Goal: Task Accomplishment & Management: Use online tool/utility

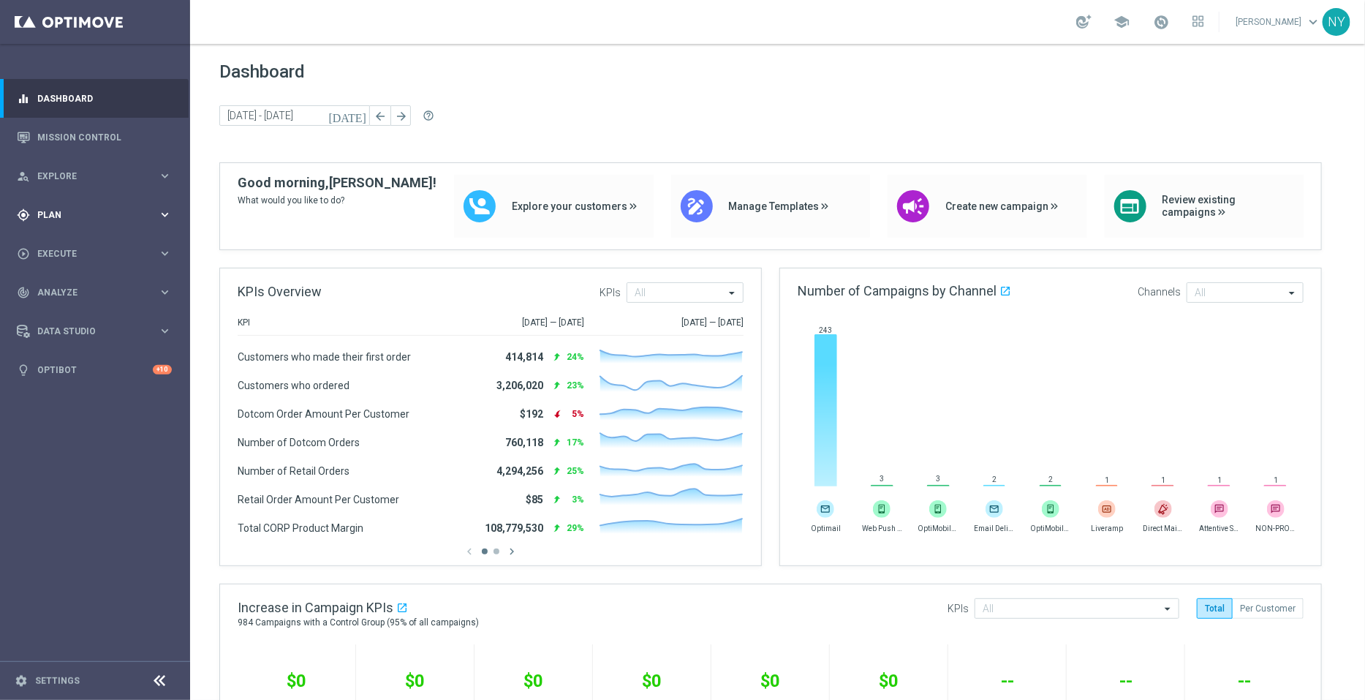
click at [48, 212] on span "Plan" at bounding box center [97, 215] width 121 height 9
click at [58, 284] on span "Templates" at bounding box center [91, 288] width 105 height 9
click at [71, 306] on link "Optimail" at bounding box center [98, 311] width 107 height 12
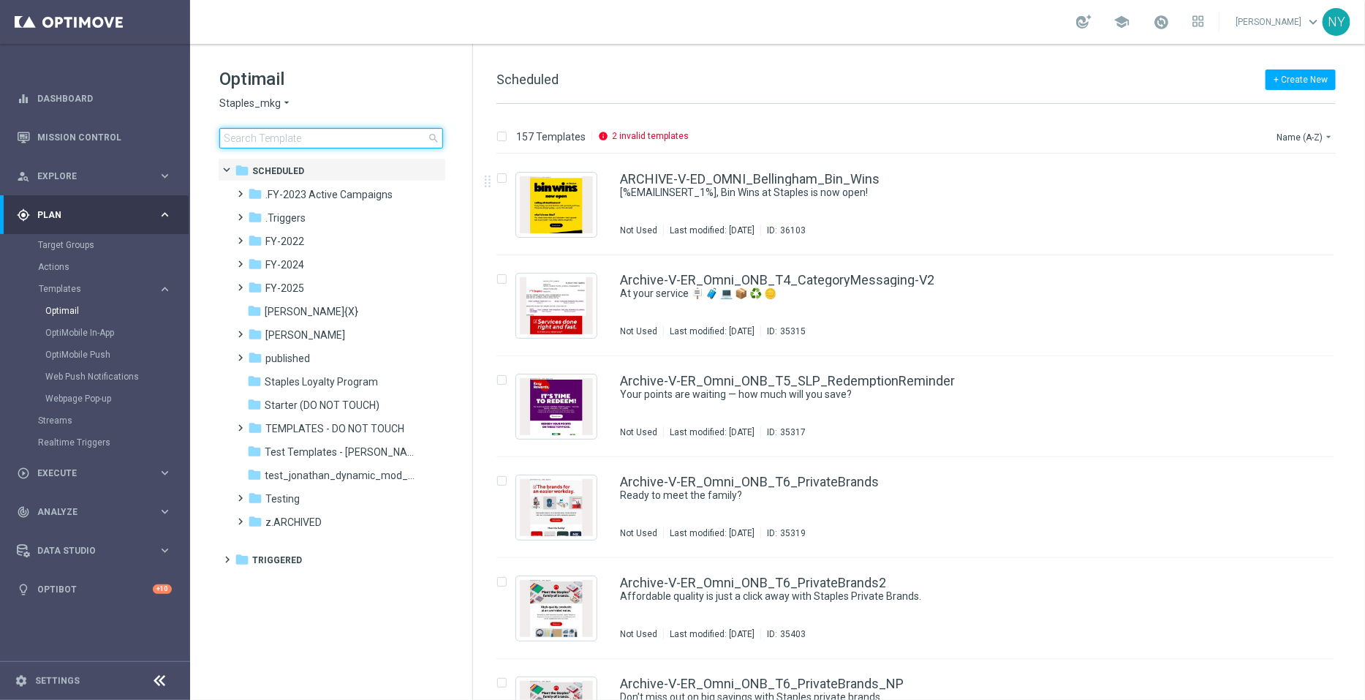
click at [257, 142] on input at bounding box center [331, 138] width 224 height 20
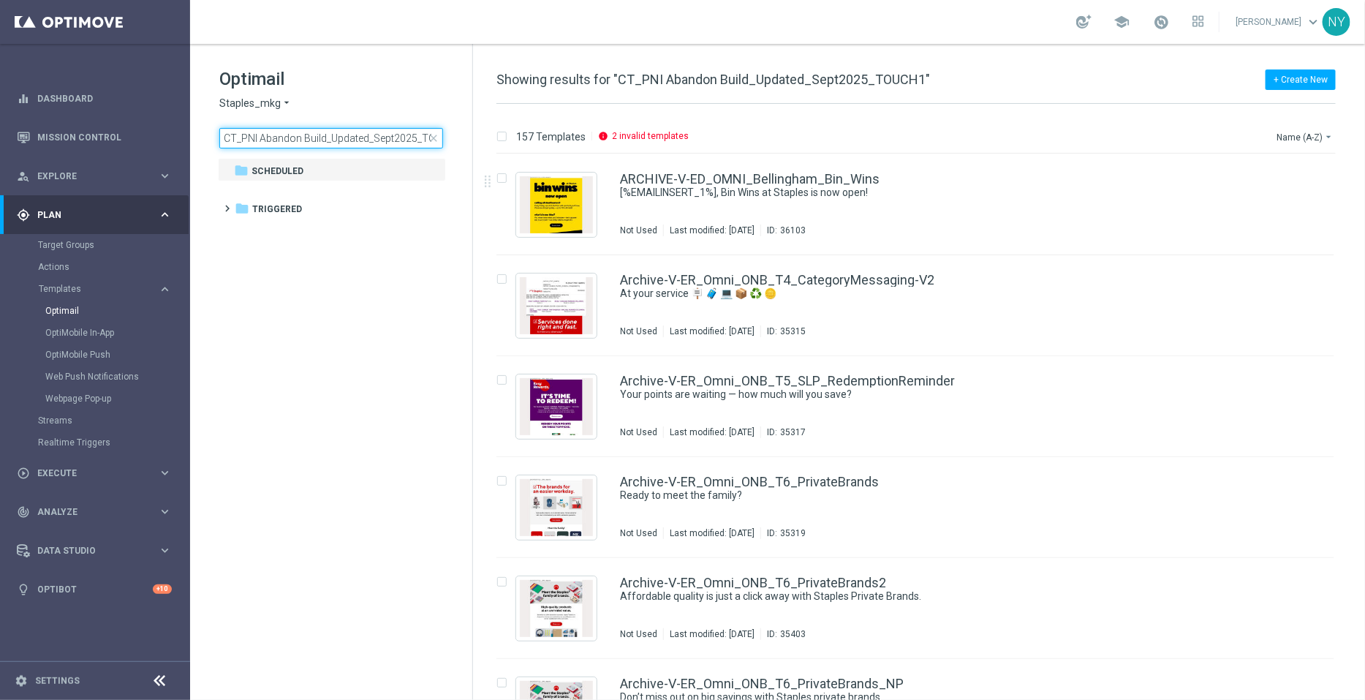
scroll to position [0, 26]
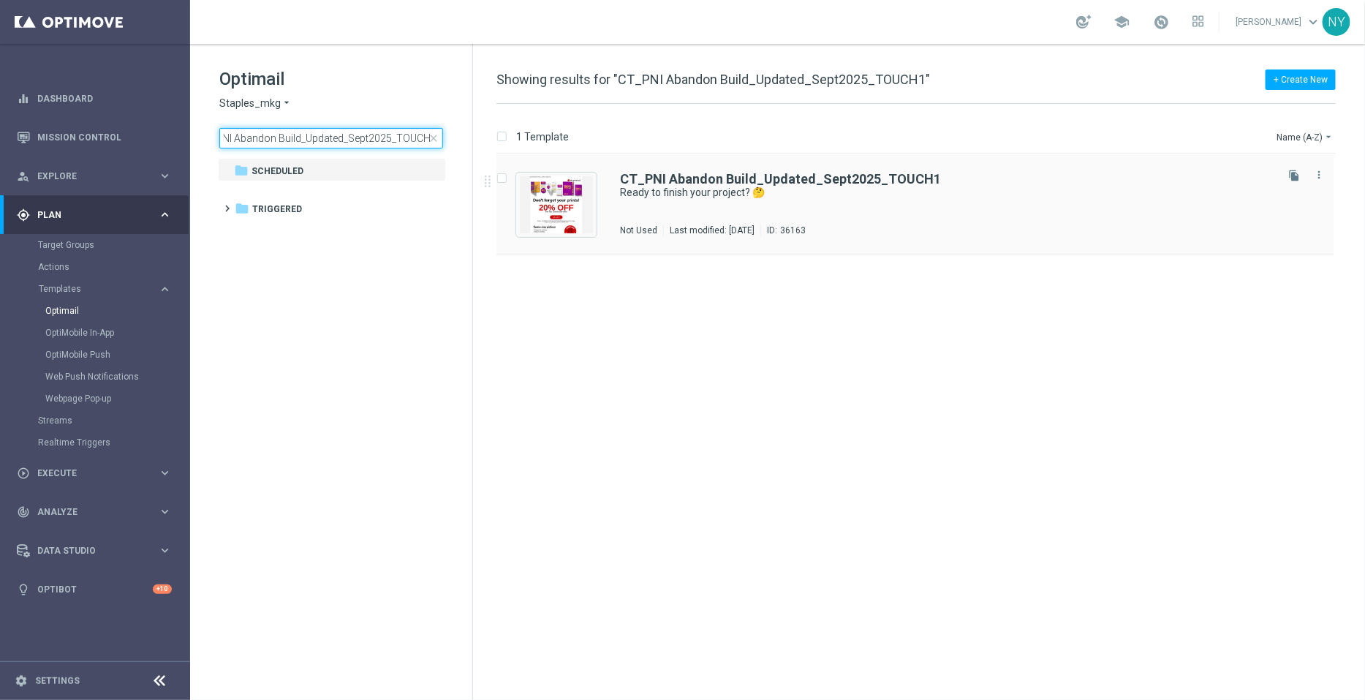
type input "CT_PNI Abandon Build_Updated_Sept2025_TOUCH1"
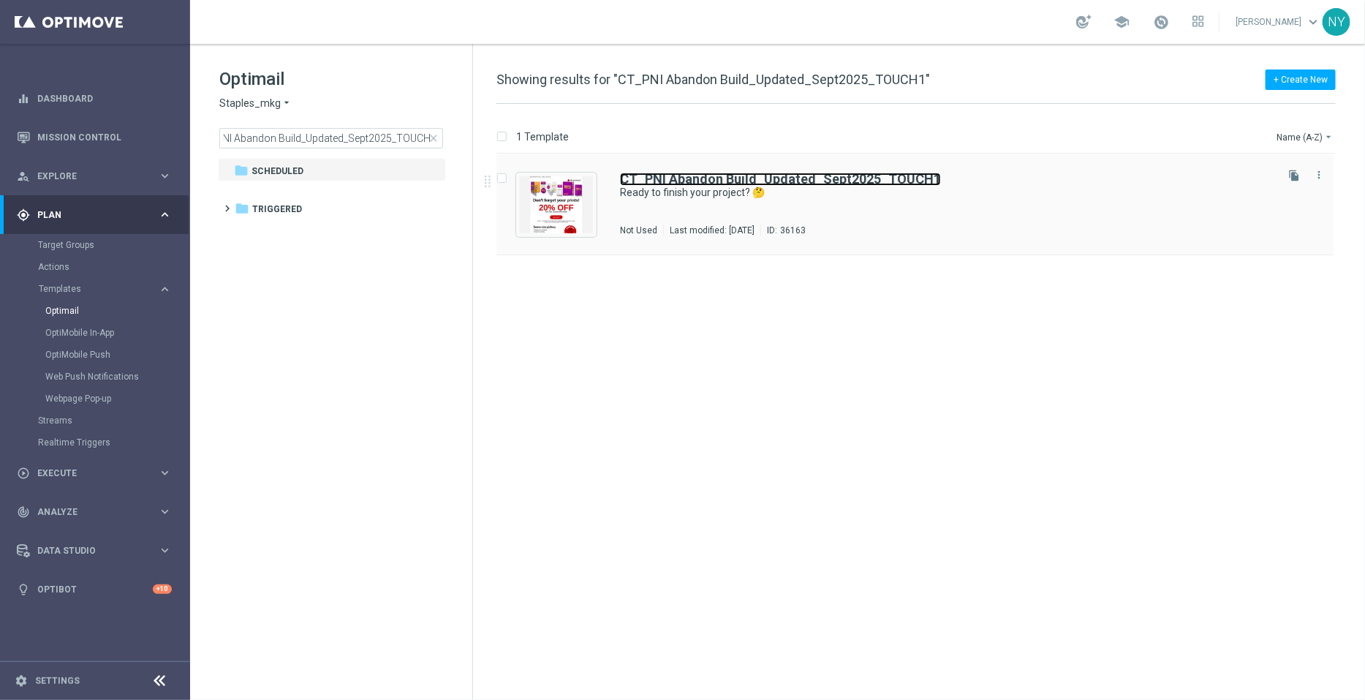
scroll to position [0, 0]
click at [754, 181] on b "CT_PNI Abandon Build_Updated_Sept2025_TOUCH1" at bounding box center [780, 178] width 321 height 15
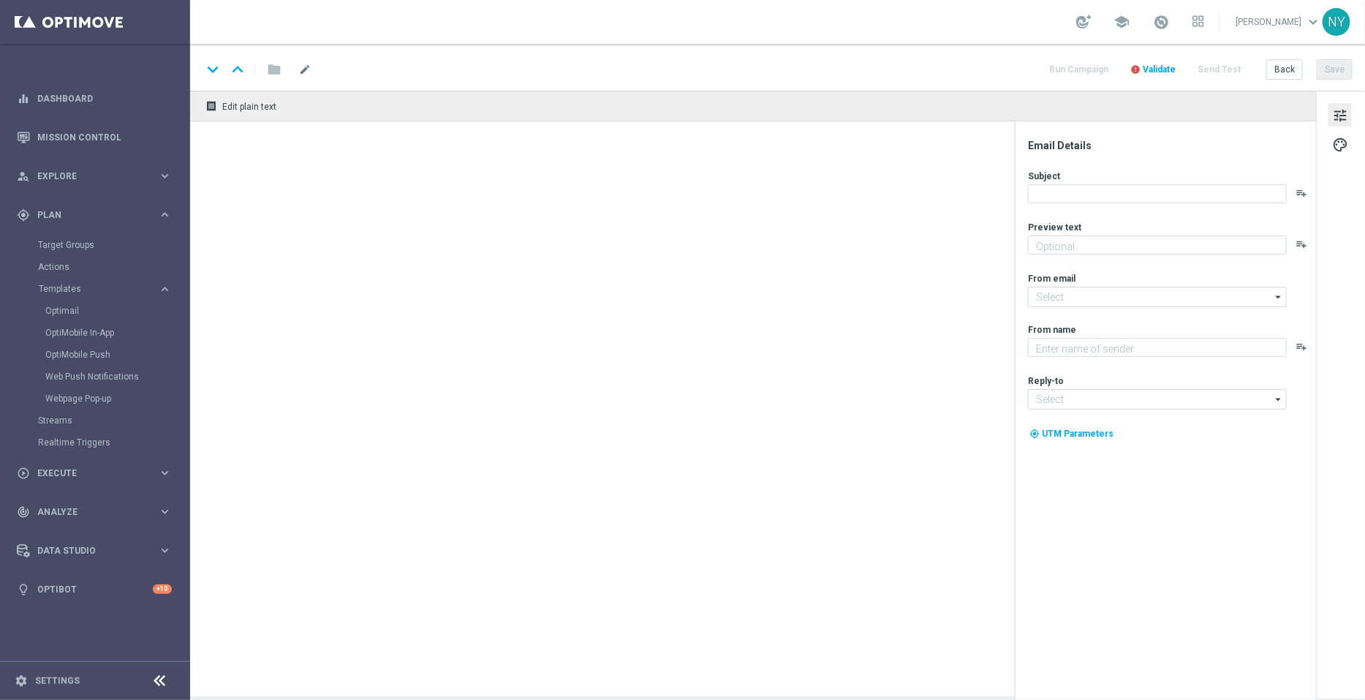
type textarea "Complete it [DATE] + save 20%!"
type input "[EMAIL_ADDRESS][DOMAIN_NAME]"
type textarea "Staples"
type input "[EMAIL_ADDRESS][DOMAIN_NAME]"
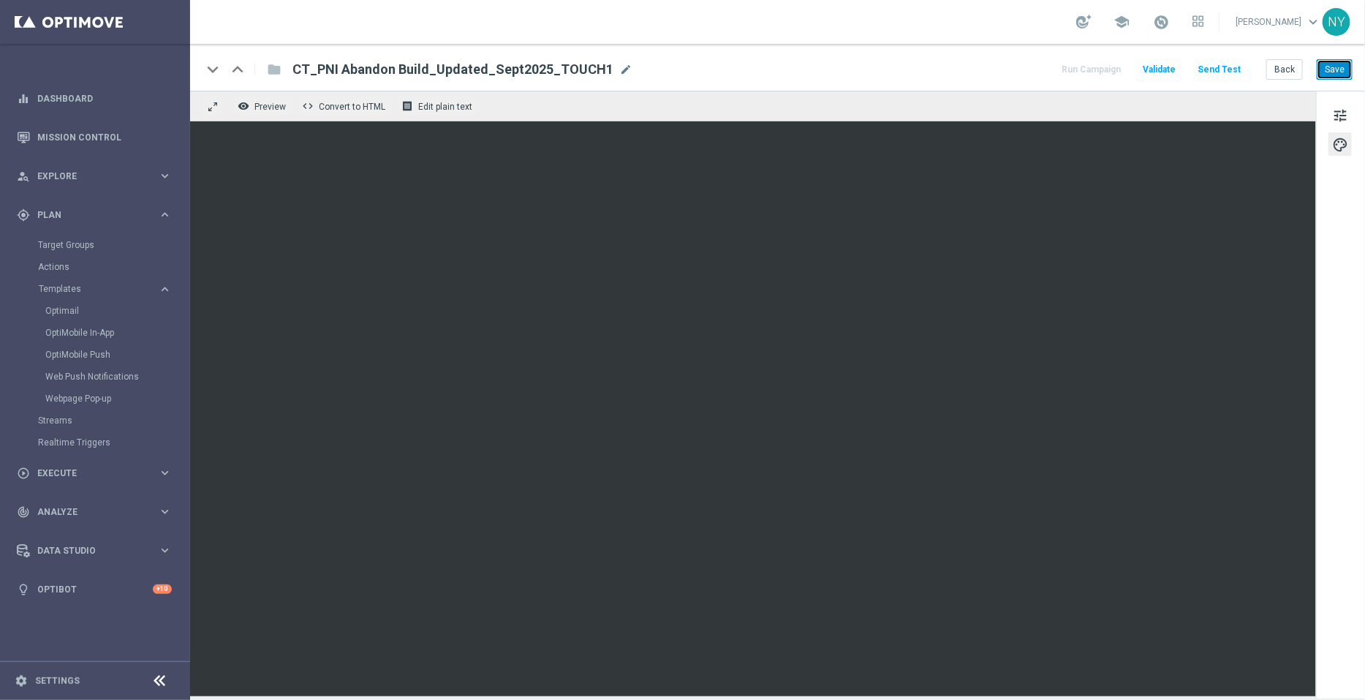
click at [1338, 70] on button "Save" at bounding box center [1335, 69] width 36 height 20
click at [1328, 72] on button "Save" at bounding box center [1335, 69] width 36 height 20
click at [1337, 72] on button "Save" at bounding box center [1335, 69] width 36 height 20
click at [1339, 71] on button "Save" at bounding box center [1335, 69] width 36 height 20
click at [1328, 66] on button "Save" at bounding box center [1335, 69] width 36 height 20
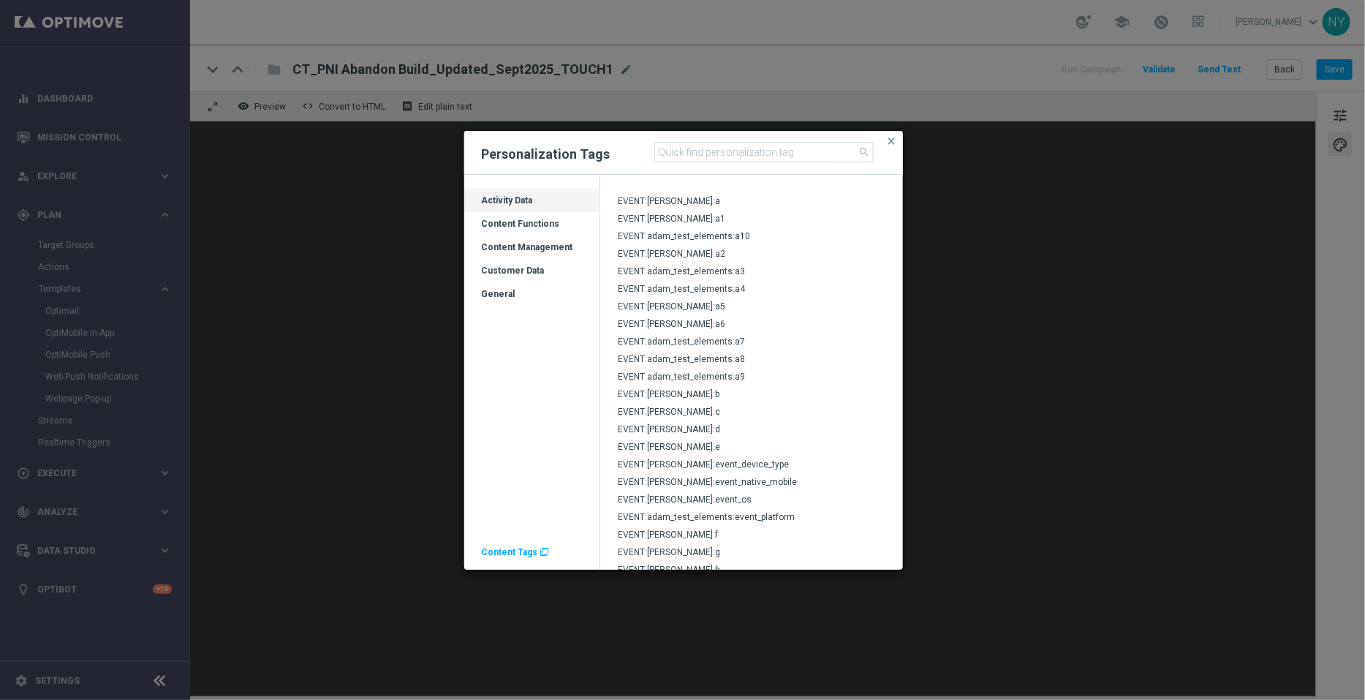
click at [526, 265] on div "Customer Data" at bounding box center [532, 276] width 136 height 23
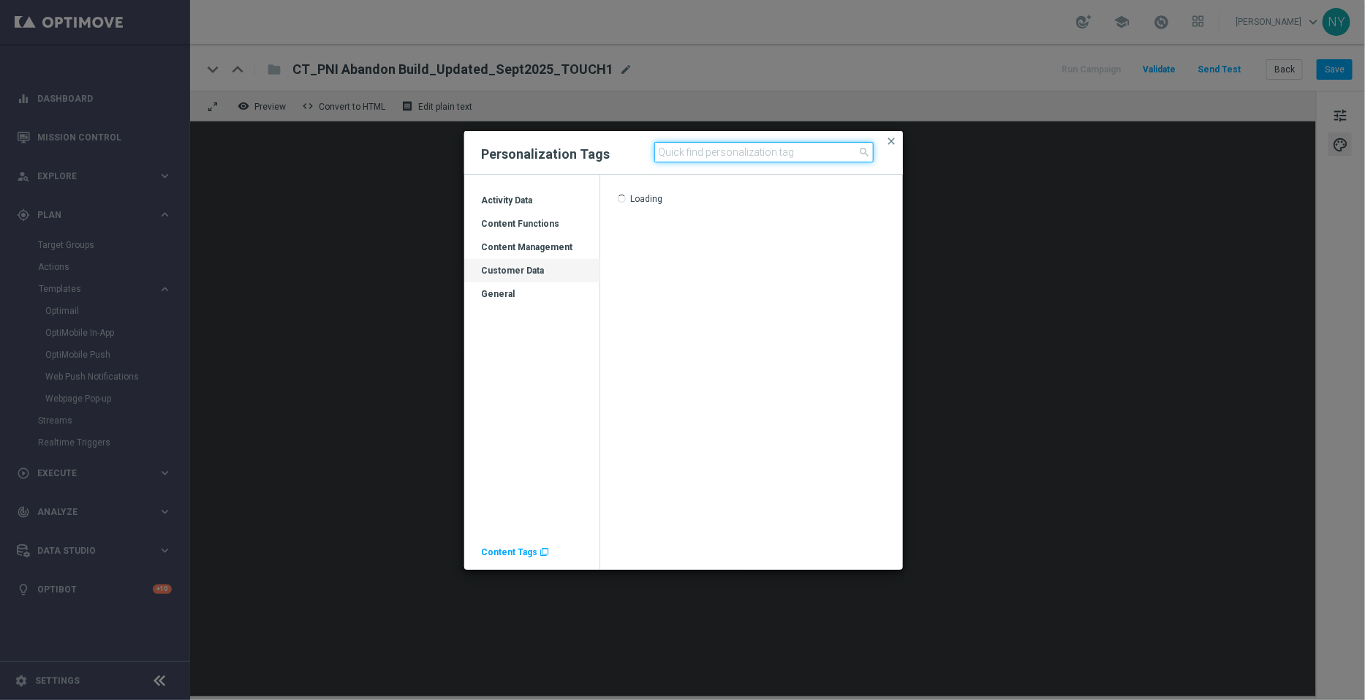
click at [690, 152] on input at bounding box center [763, 152] width 219 height 20
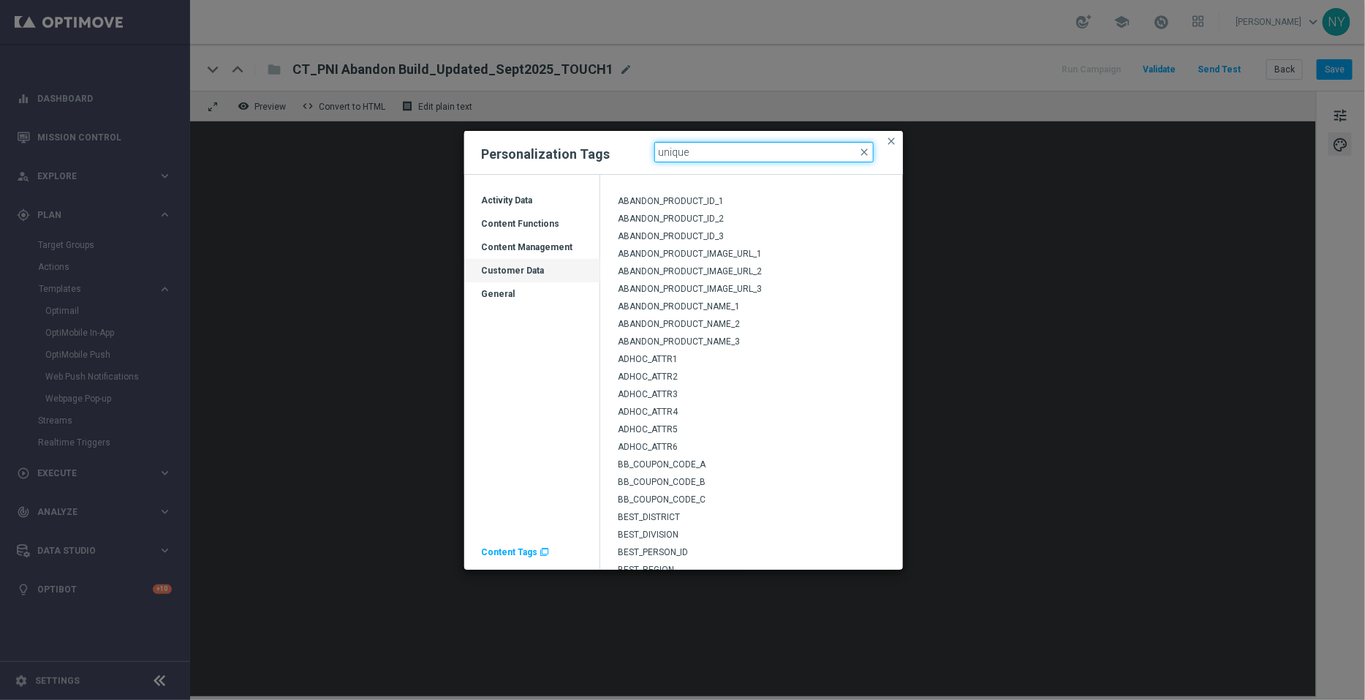
type input "unique"
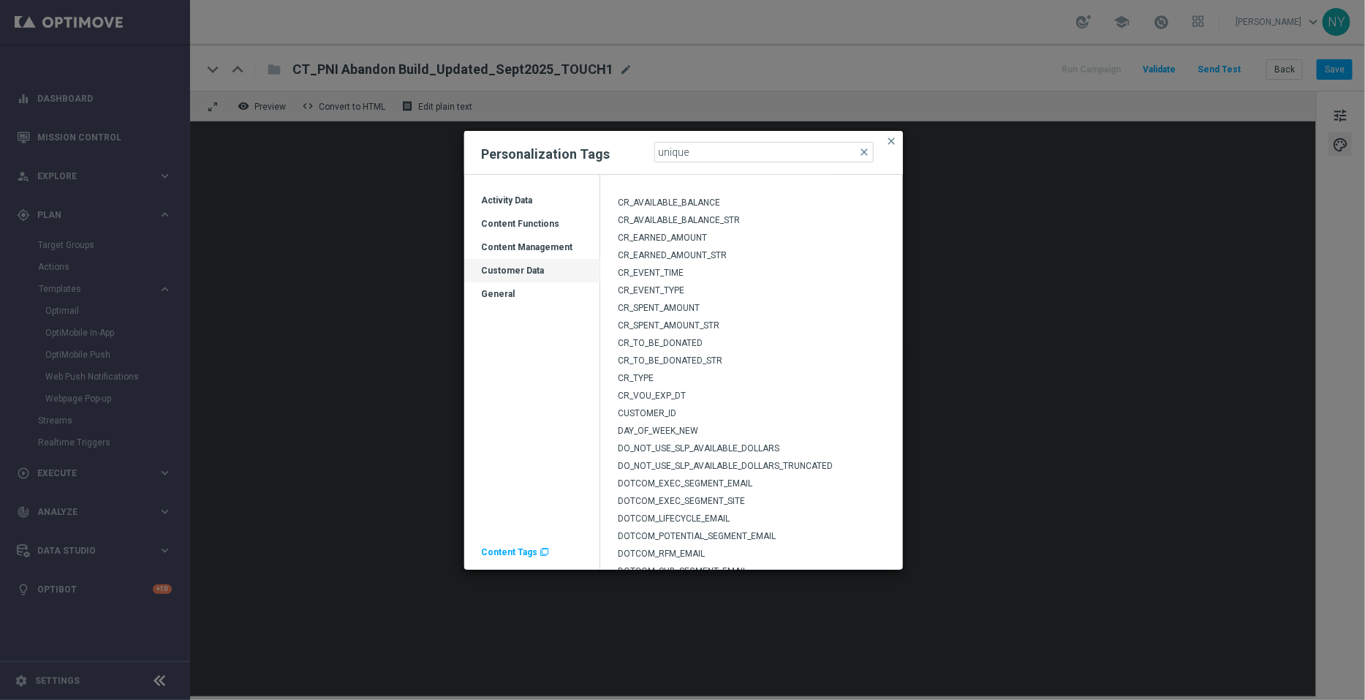
scroll to position [798, 0]
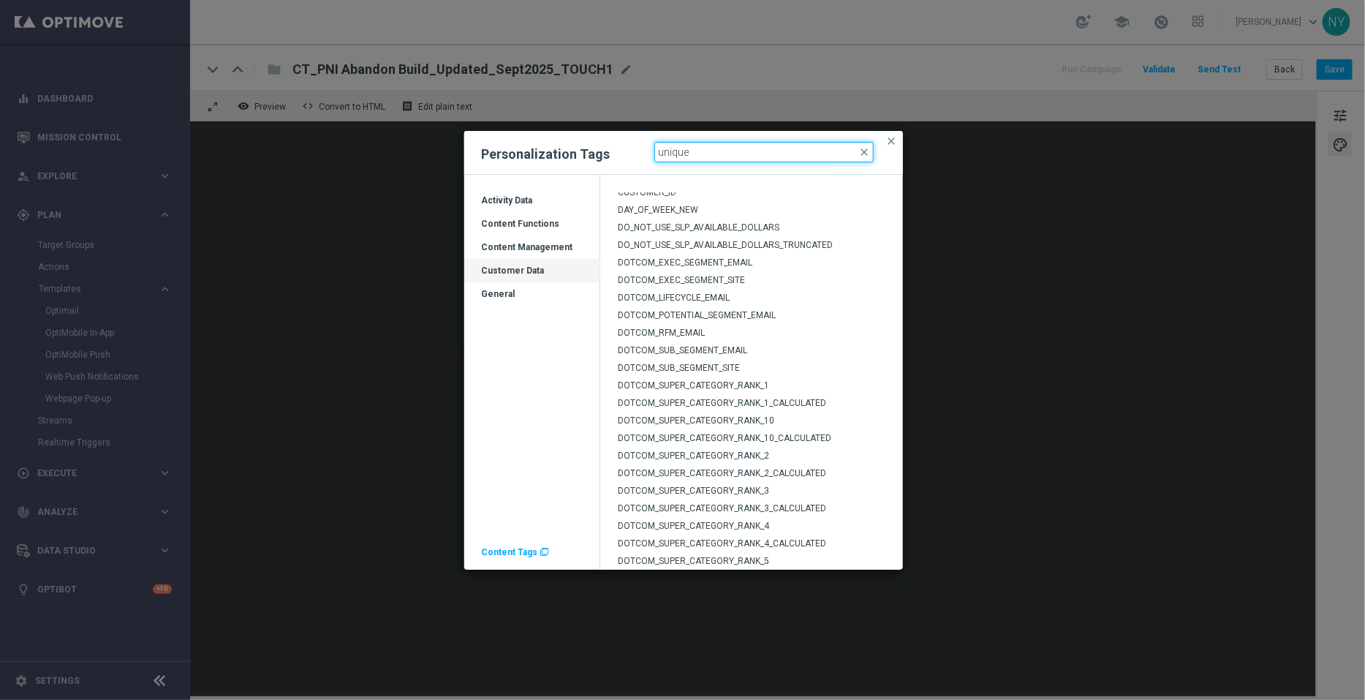
click at [705, 152] on input "unique" at bounding box center [763, 152] width 219 height 20
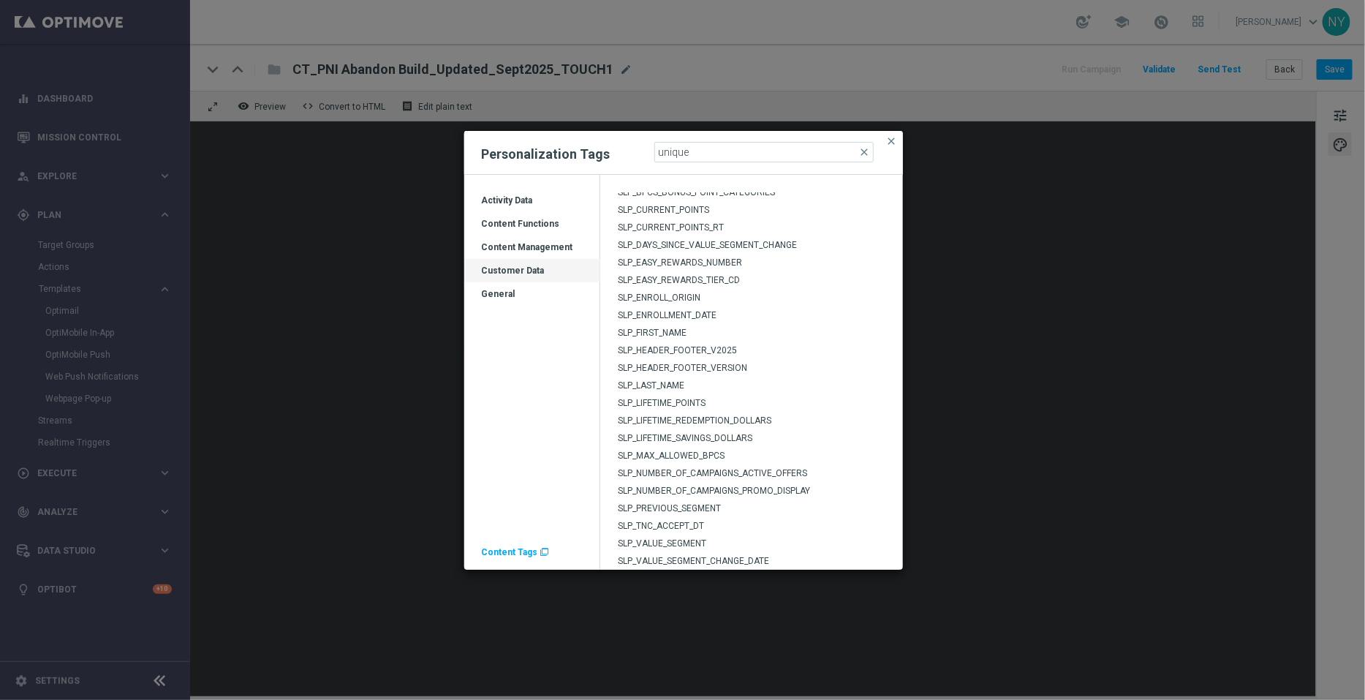
scroll to position [2975, 0]
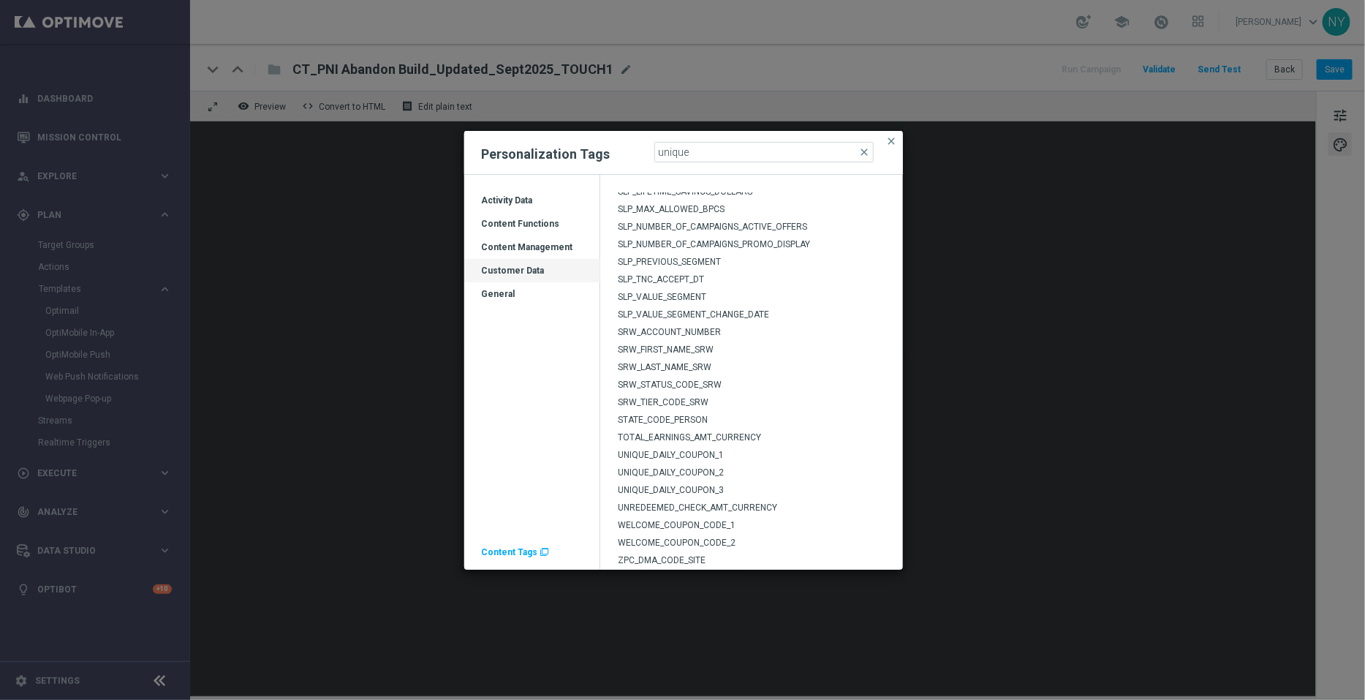
click at [645, 451] on span "UNIQUE_DAILY_COUPON_1" at bounding box center [671, 455] width 106 height 10
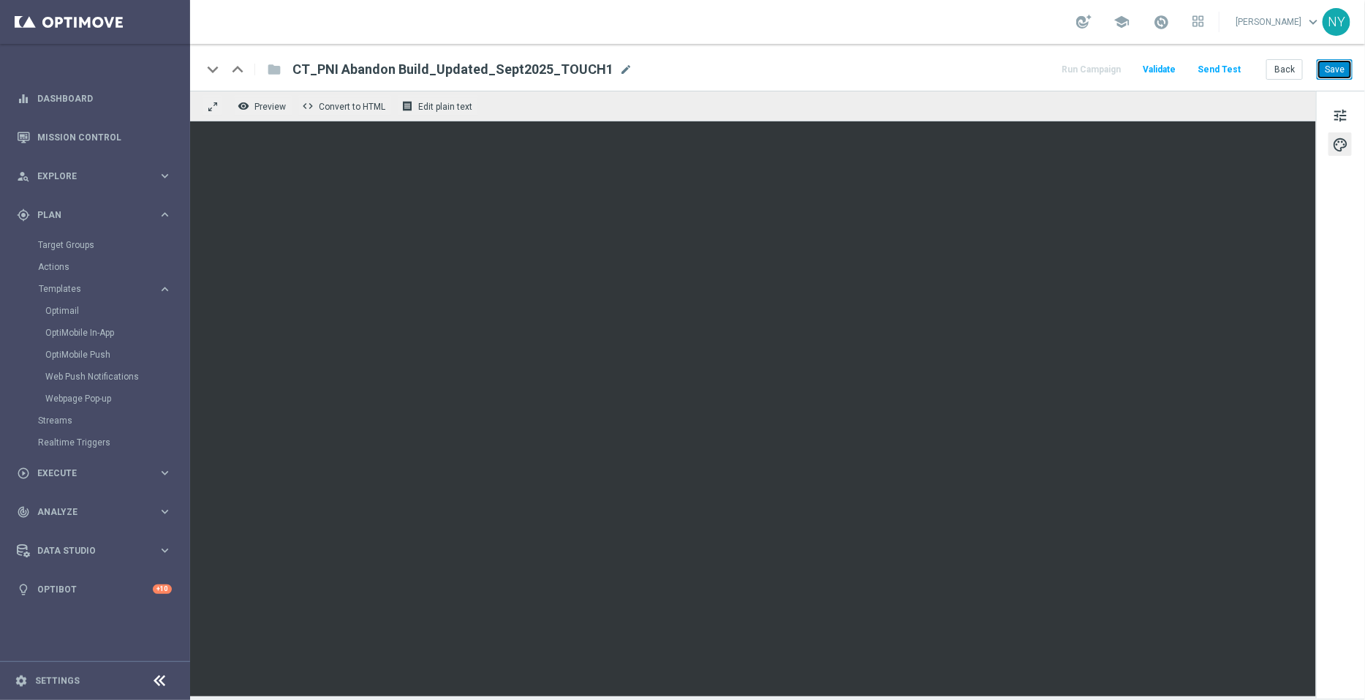
click at [1332, 75] on button "Save" at bounding box center [1335, 69] width 36 height 20
click at [1338, 71] on button "Save" at bounding box center [1335, 69] width 36 height 20
click at [1229, 69] on button "Send Test" at bounding box center [1219, 70] width 48 height 20
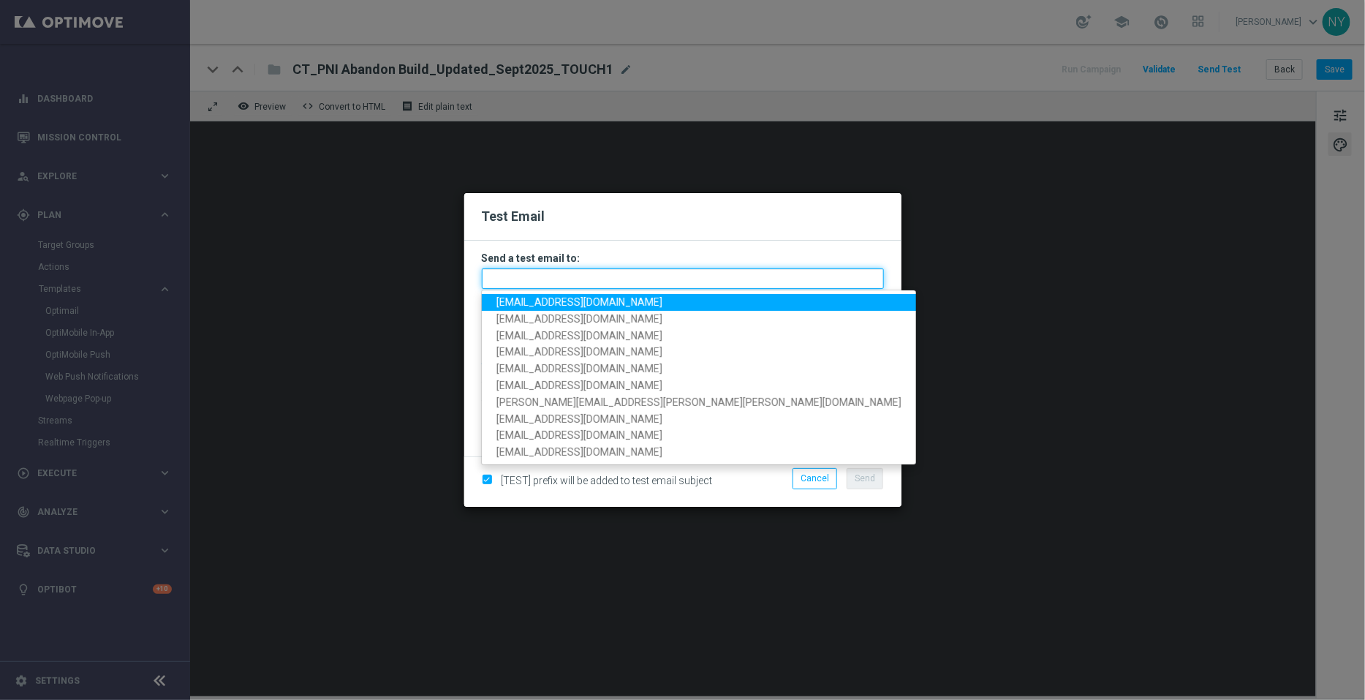
click at [571, 276] on input "text" at bounding box center [683, 278] width 402 height 20
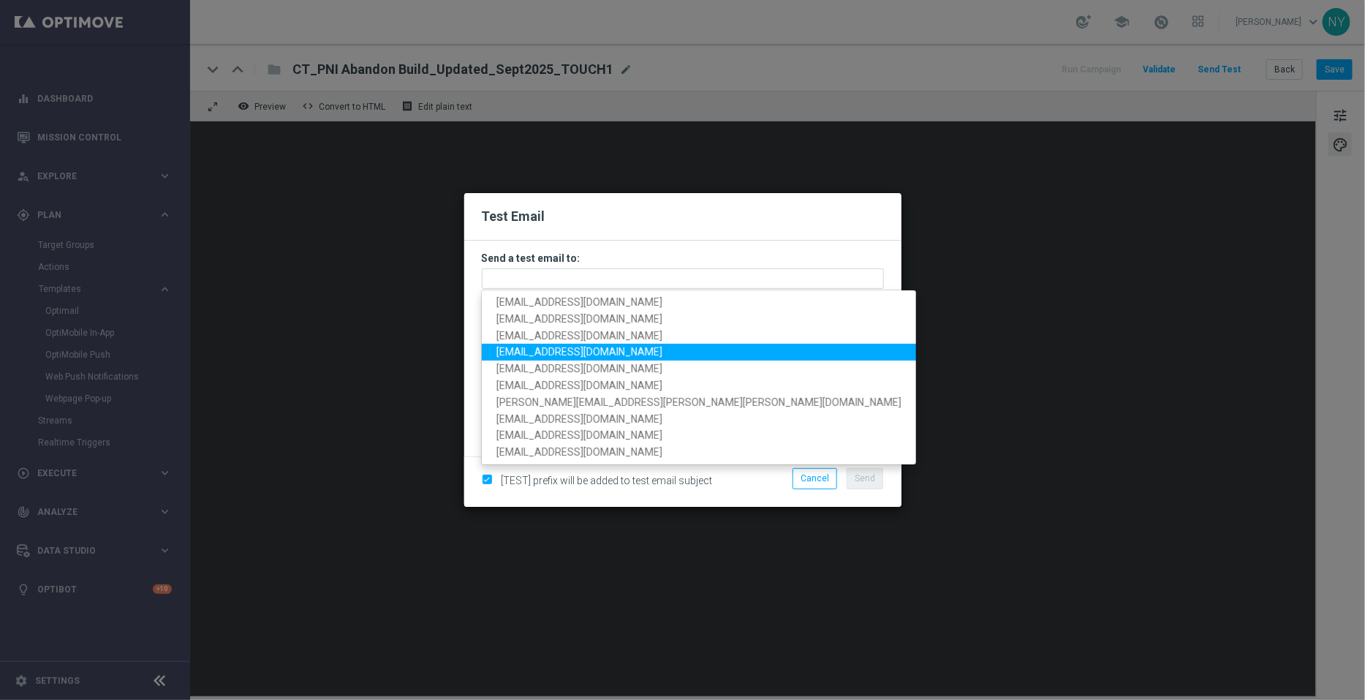
click at [569, 355] on span "[EMAIL_ADDRESS][DOMAIN_NAME]" at bounding box center [579, 353] width 166 height 12
type input "[EMAIL_ADDRESS][DOMAIN_NAME]"
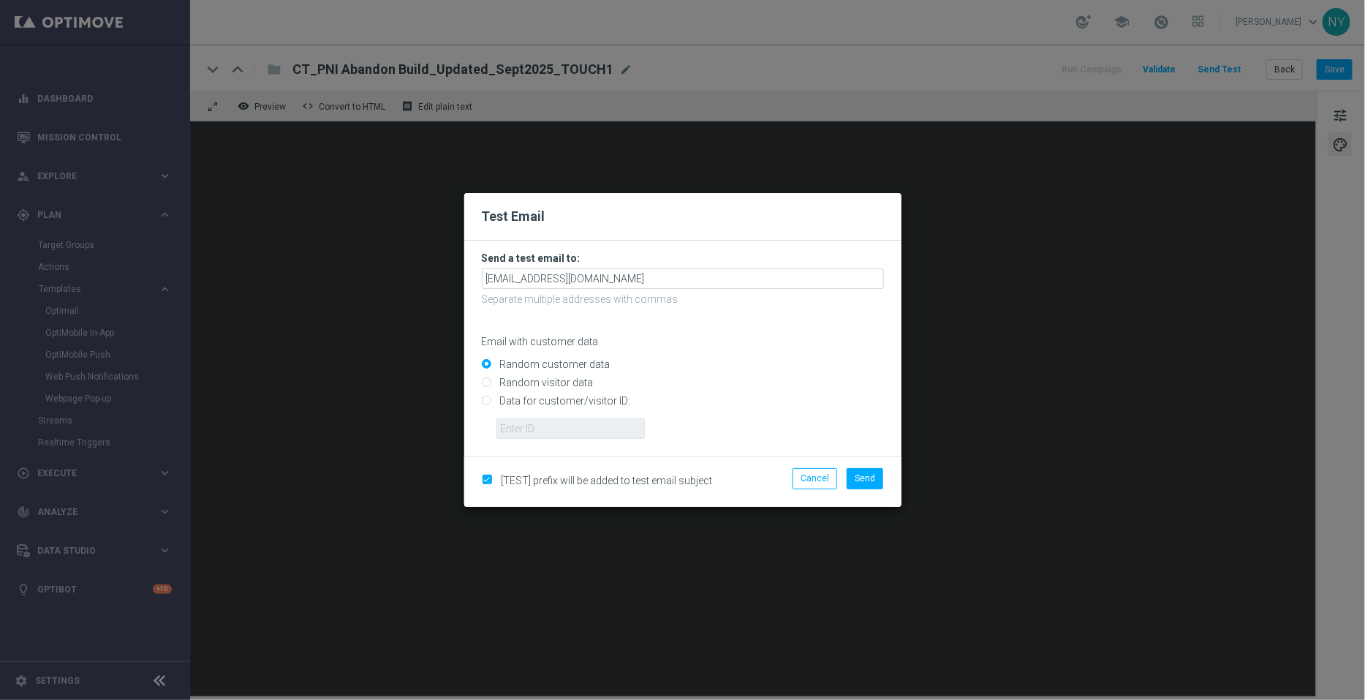
click at [485, 400] on input "Data for customer/visitor ID:" at bounding box center [683, 407] width 402 height 20
radio input "true"
click at [810, 477] on button "Cancel" at bounding box center [814, 478] width 45 height 20
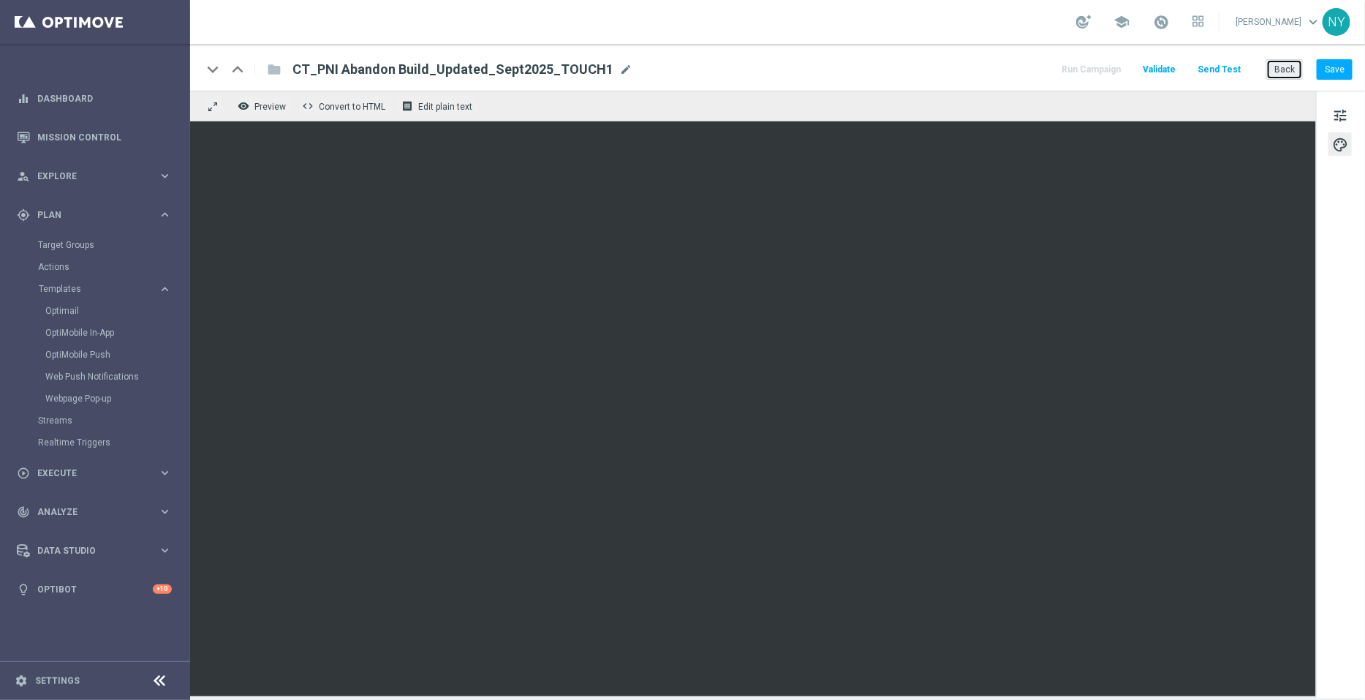
click at [1276, 71] on button "Back" at bounding box center [1284, 69] width 37 height 20
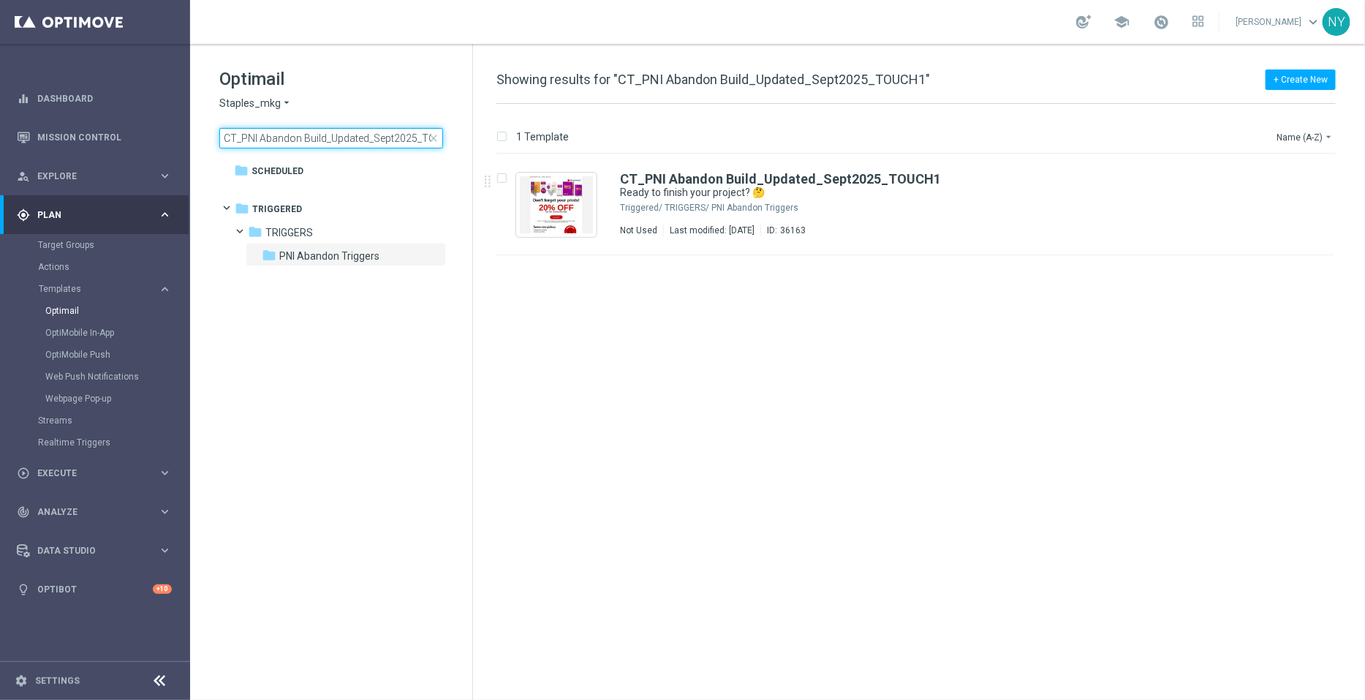
click at [308, 135] on input "CT_PNI Abandon Build_Updated_Sept2025_TOUCH1" at bounding box center [331, 138] width 224 height 20
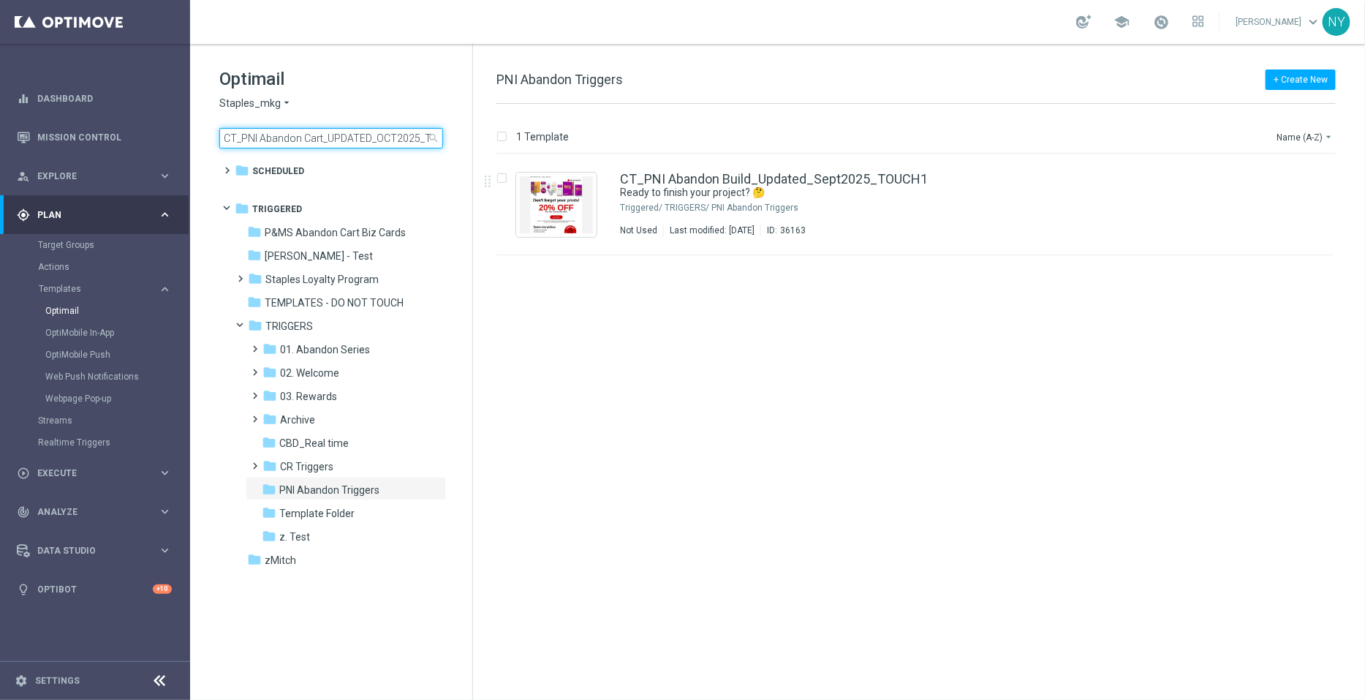
scroll to position [0, 29]
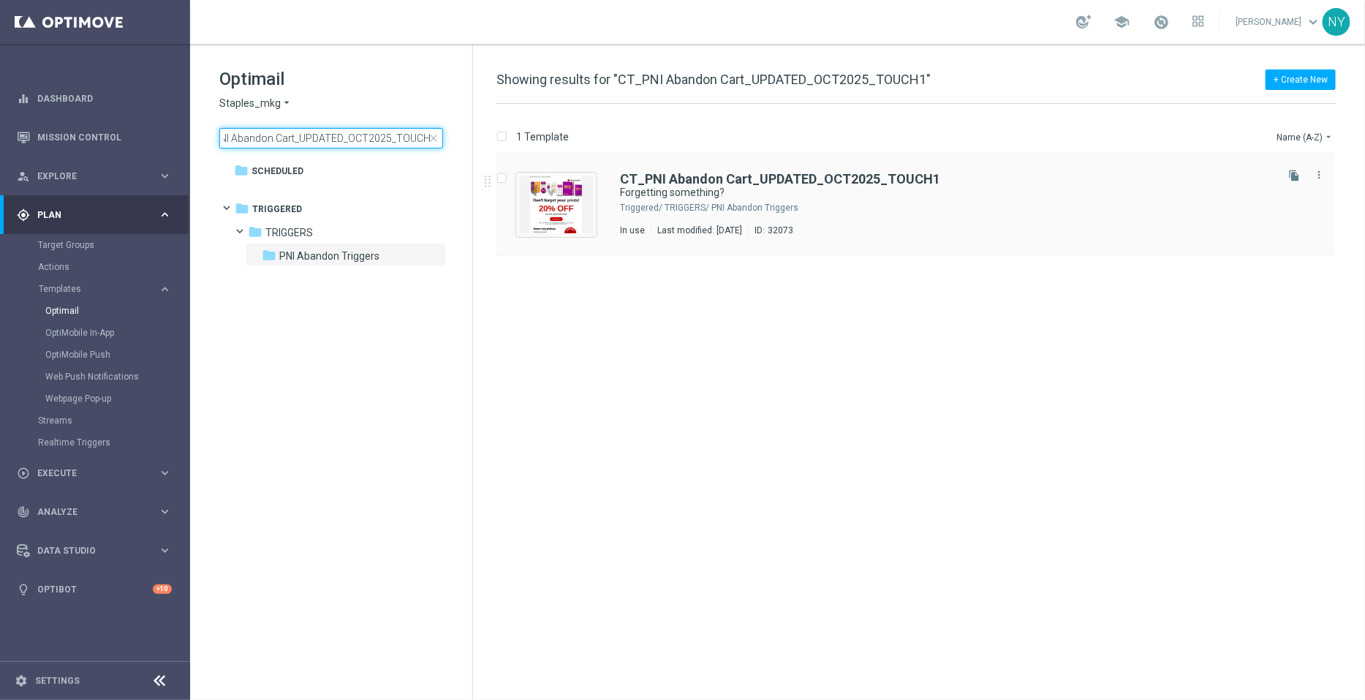
type input "CT_PNI Abandon Cart_UPDATED_OCT2025_TOUCH1"
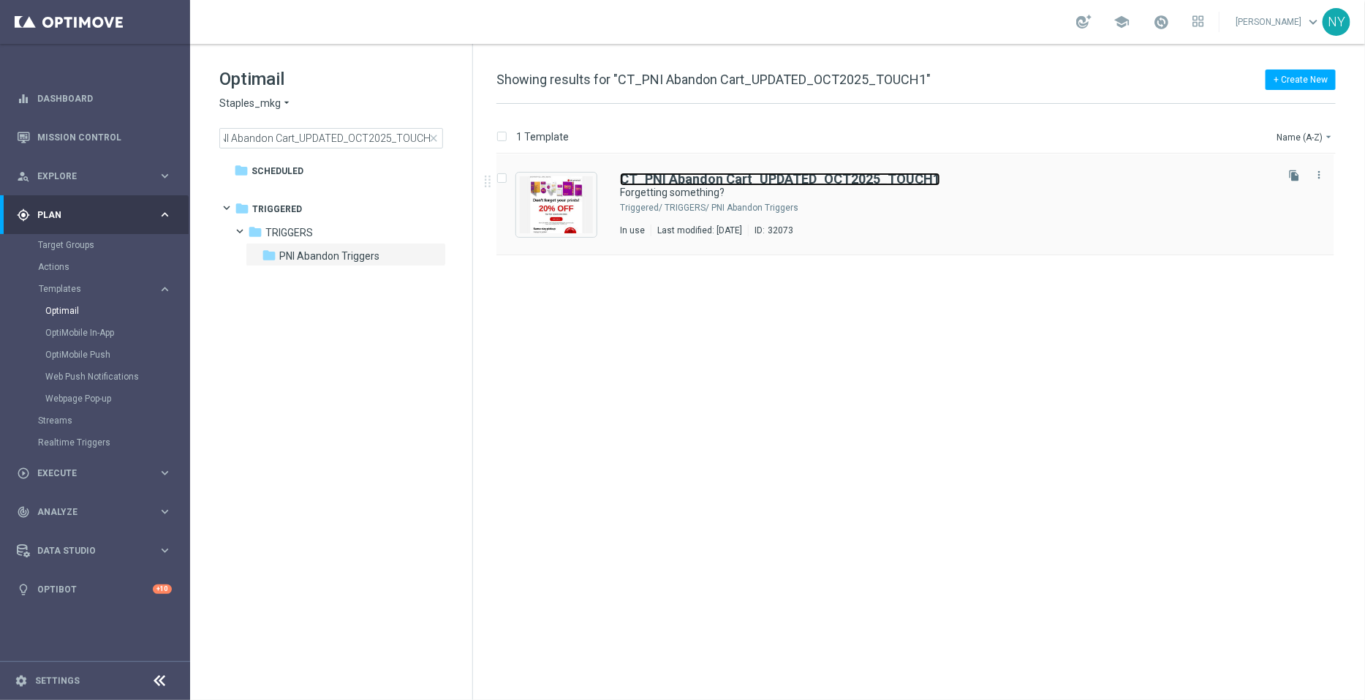
scroll to position [0, 0]
click at [735, 181] on b "CT_PNI Abandon Cart_UPDATED_OCT2025_TOUCH1" at bounding box center [780, 178] width 320 height 15
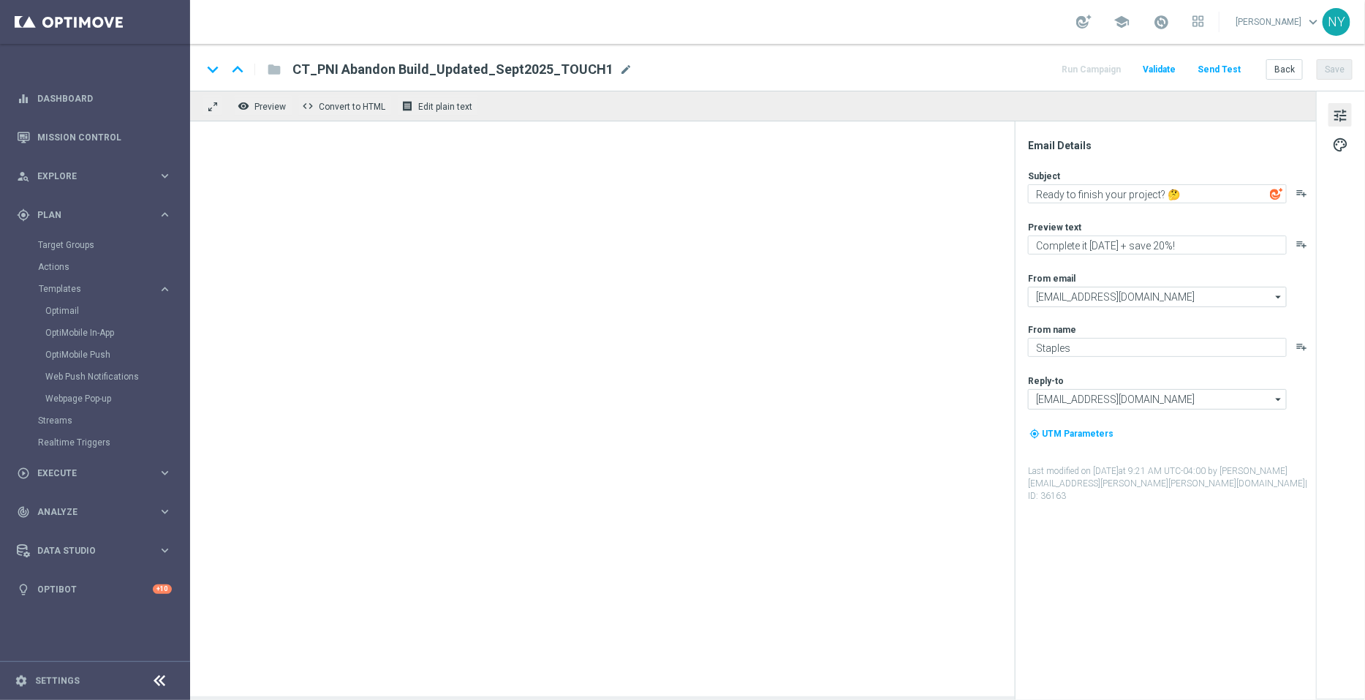
type textarea "Forgetting something?"
type textarea "Don't worry, it happens."
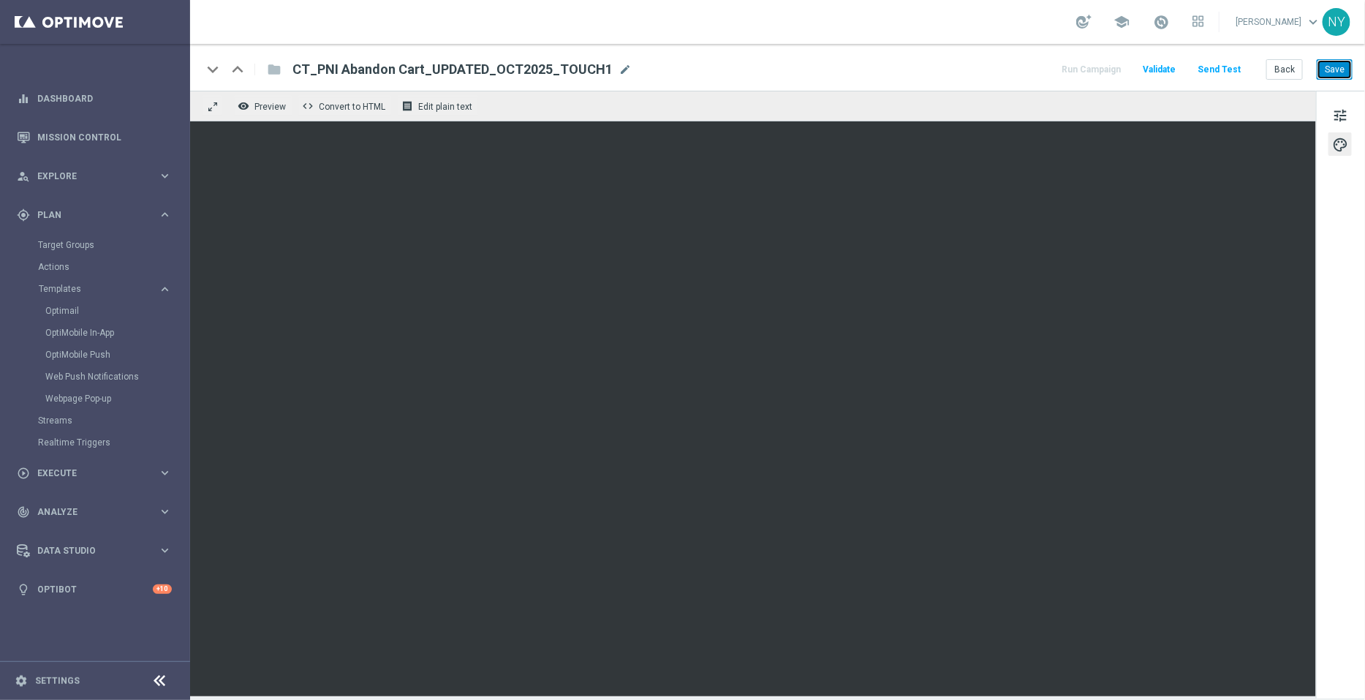
click at [1337, 74] on button "Save" at bounding box center [1335, 69] width 36 height 20
click at [1211, 67] on button "Send Test" at bounding box center [1219, 70] width 48 height 20
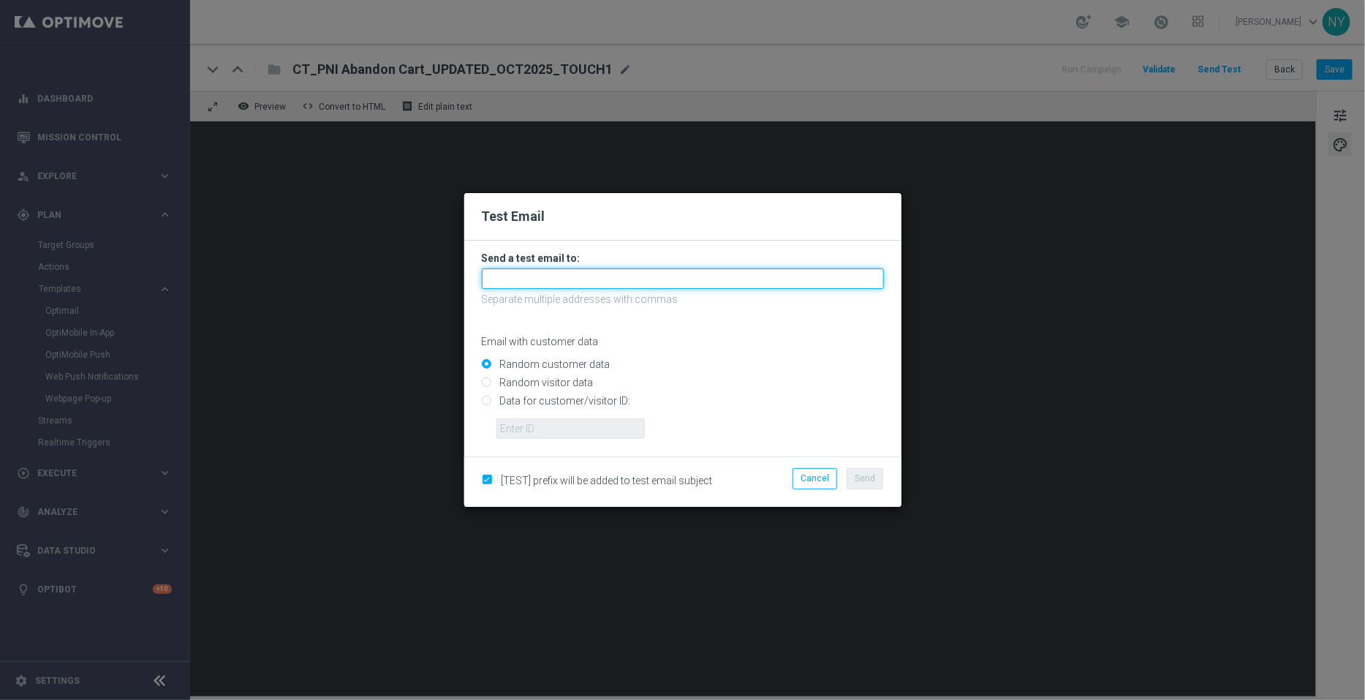
click at [525, 282] on input "text" at bounding box center [683, 278] width 402 height 20
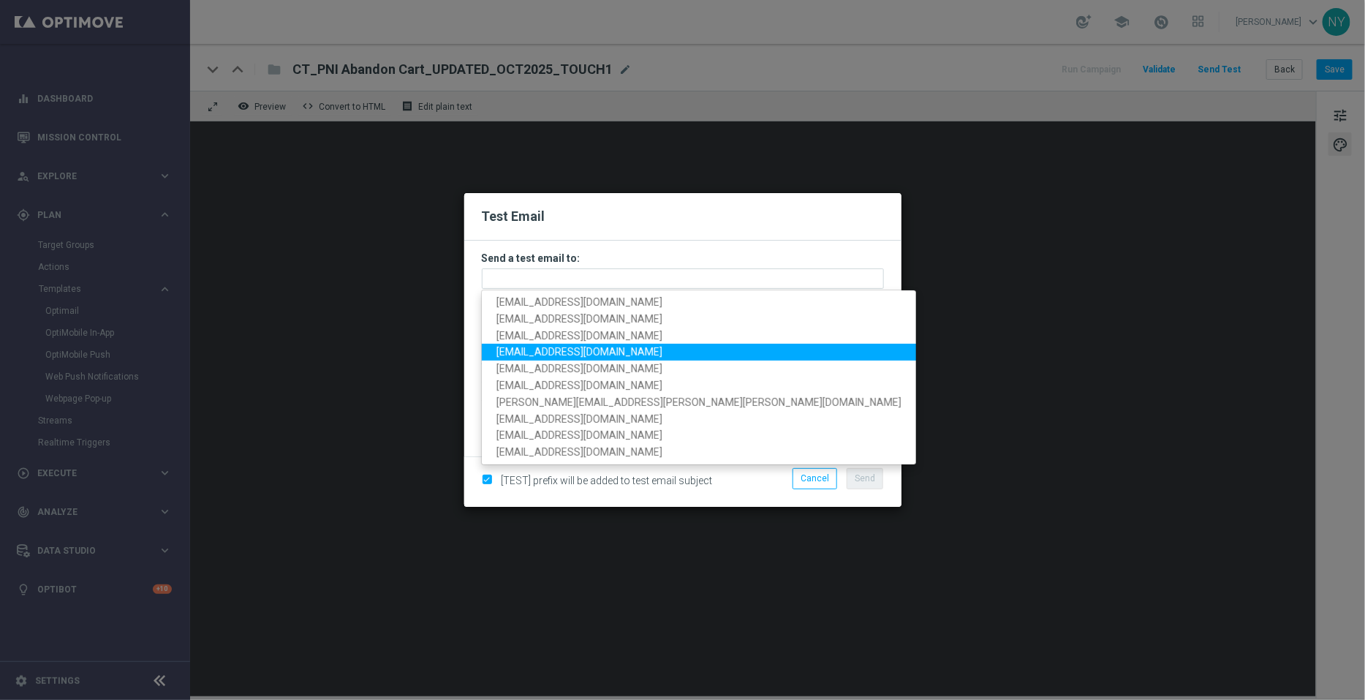
click at [570, 349] on span "[EMAIL_ADDRESS][DOMAIN_NAME]" at bounding box center [579, 353] width 166 height 12
type input "[EMAIL_ADDRESS][DOMAIN_NAME]"
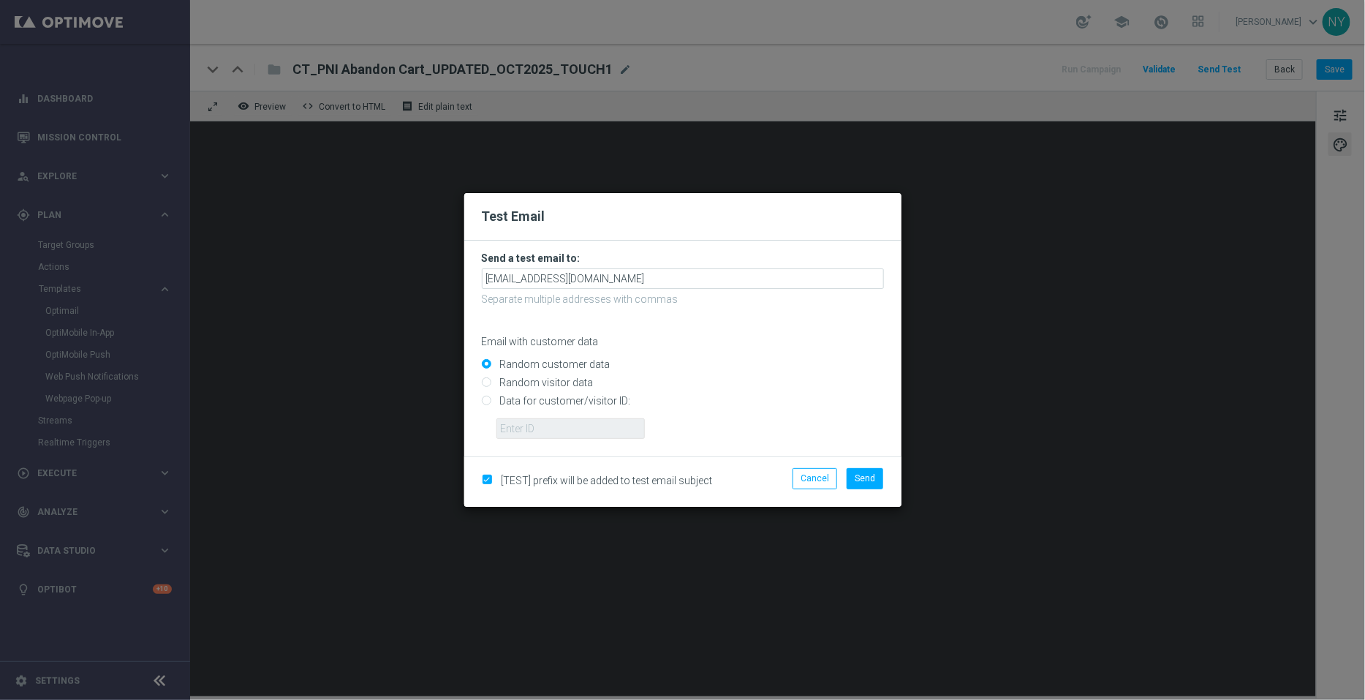
click at [486, 401] on input "Data for customer/visitor ID:" at bounding box center [683, 407] width 402 height 20
radio input "true"
click at [574, 429] on input "text" at bounding box center [570, 428] width 148 height 20
paste input "10000006208"
type input "10000006208"
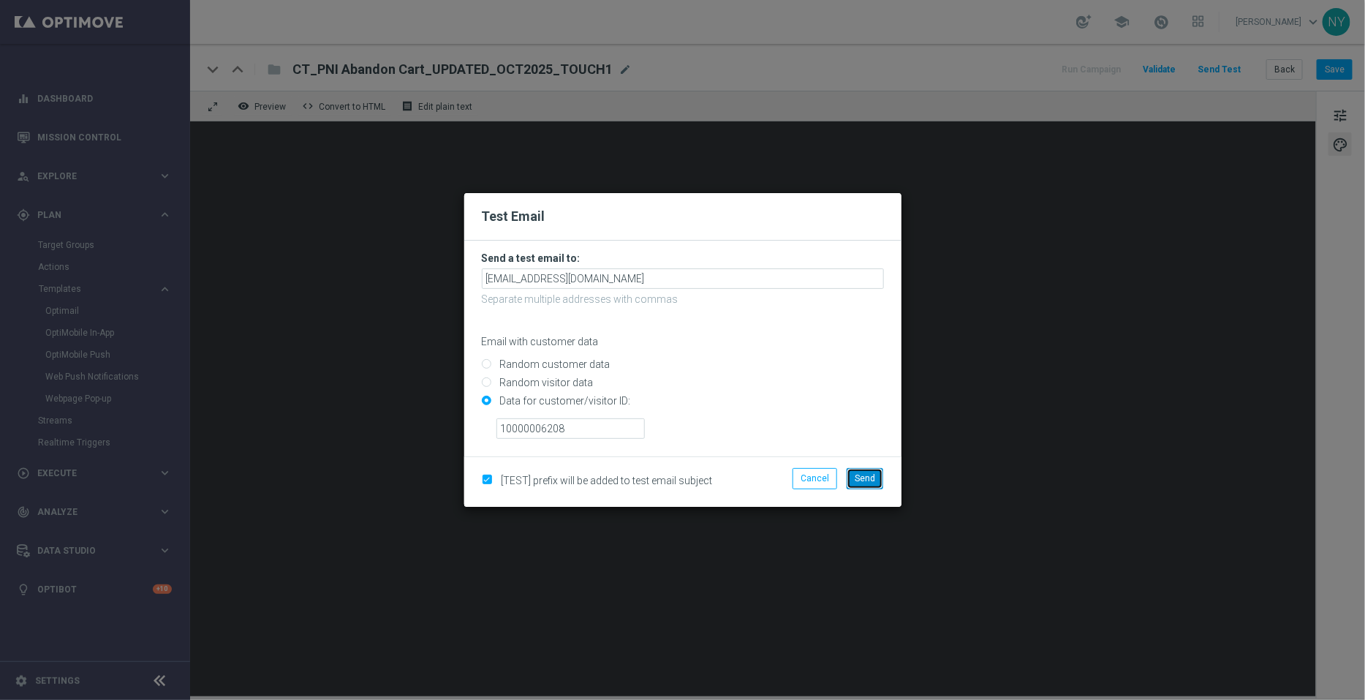
click at [869, 473] on span "Send" at bounding box center [865, 478] width 20 height 10
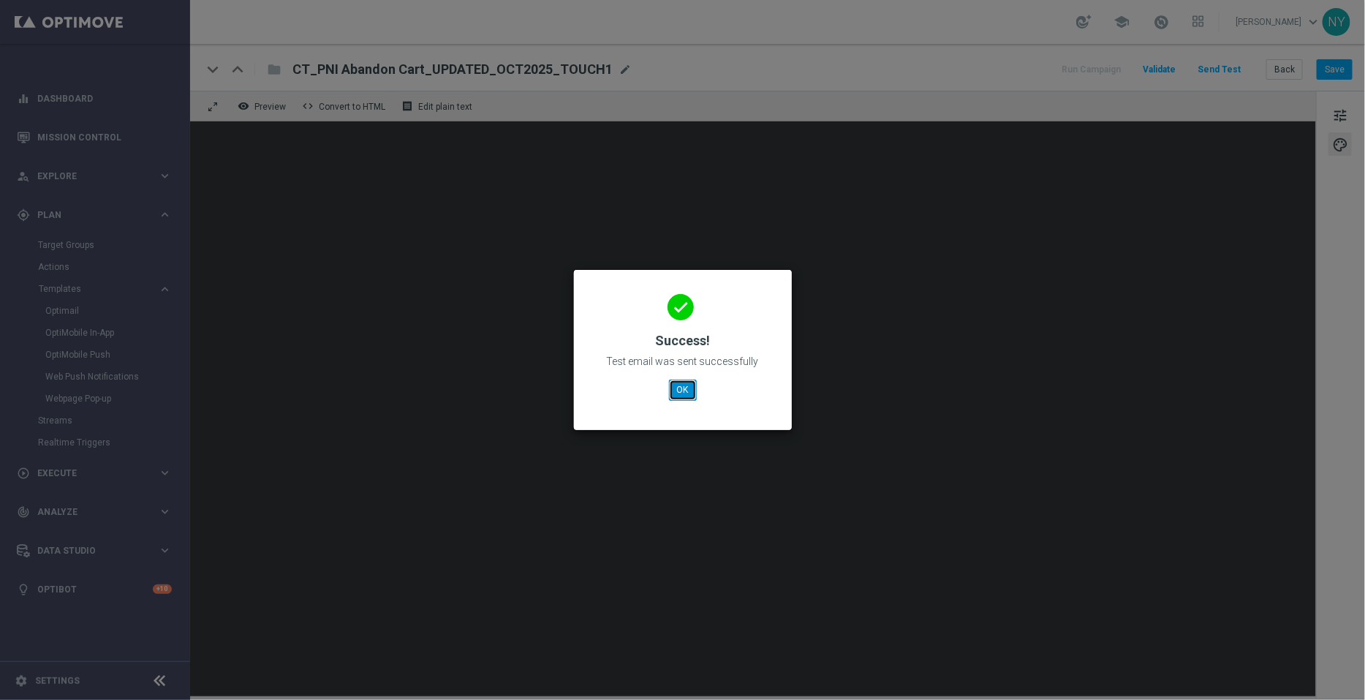
click at [681, 390] on button "OK" at bounding box center [683, 389] width 28 height 20
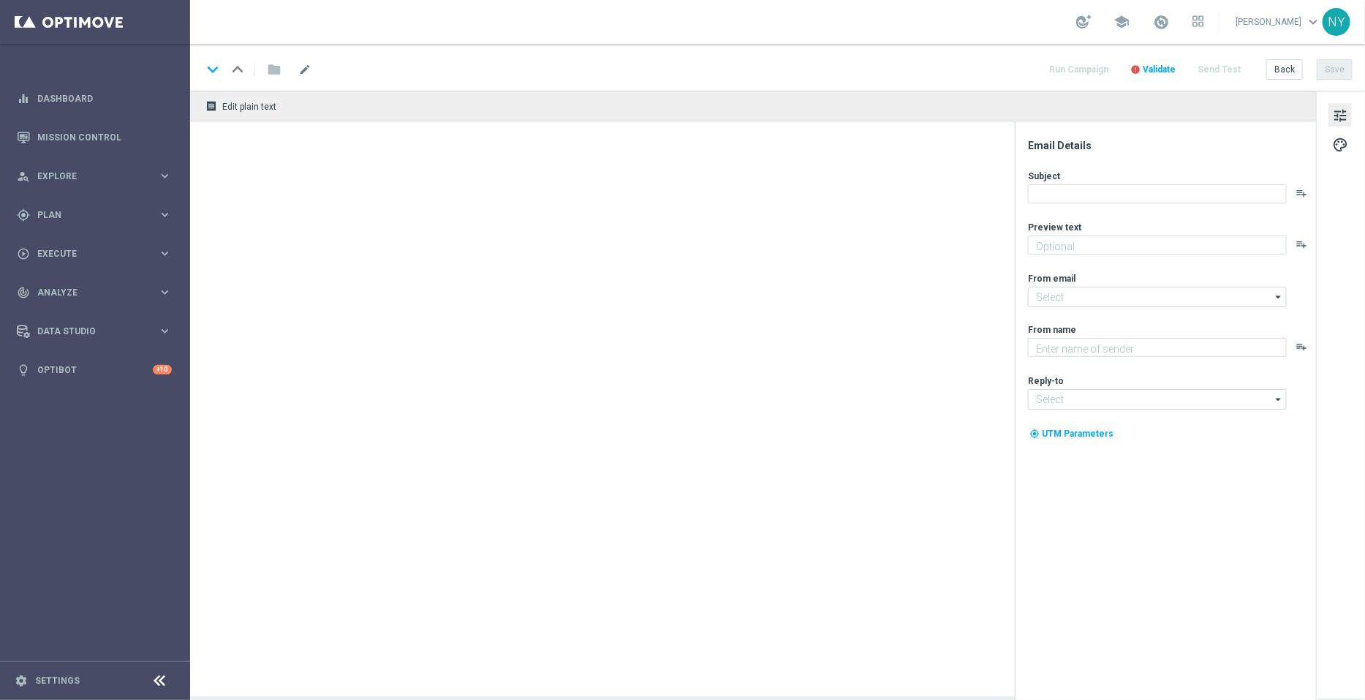
type textarea "Complete it [DATE] + save 20%!"
type input "[EMAIL_ADDRESS][DOMAIN_NAME]"
type textarea "Staples"
type input "[EMAIL_ADDRESS][DOMAIN_NAME]"
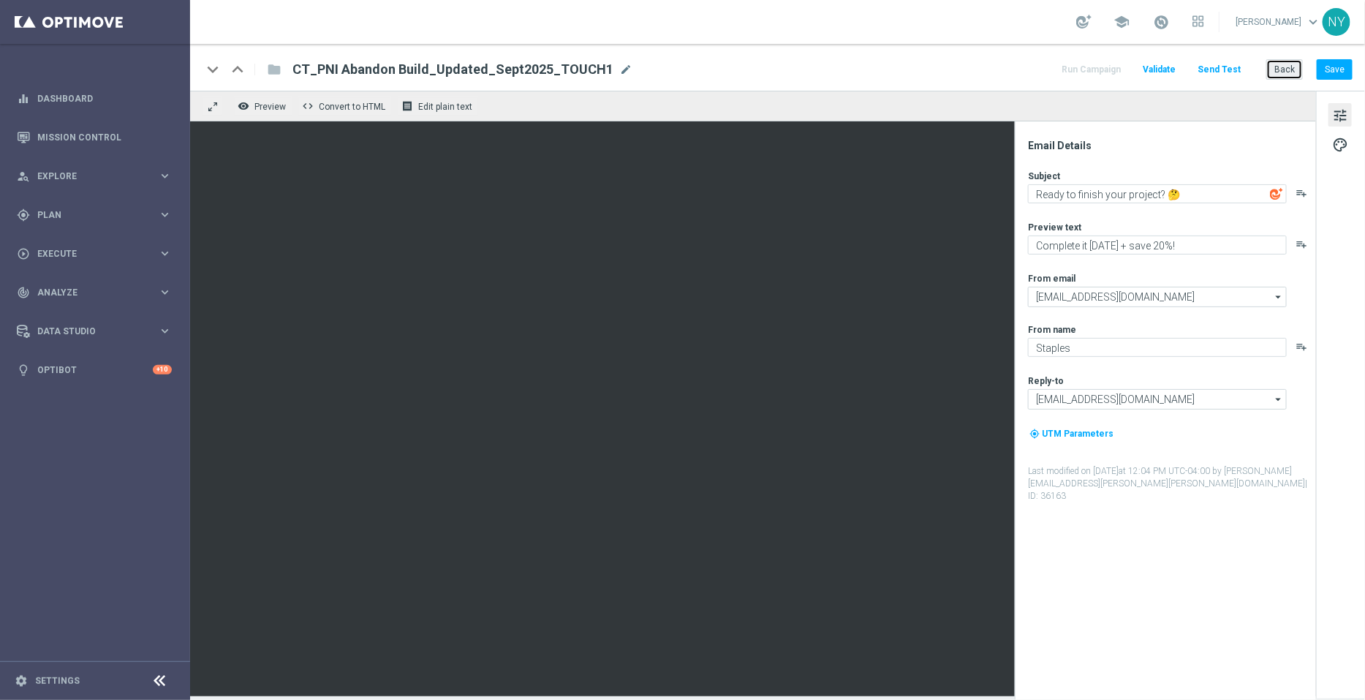
click at [1283, 62] on button "Back" at bounding box center [1284, 69] width 37 height 20
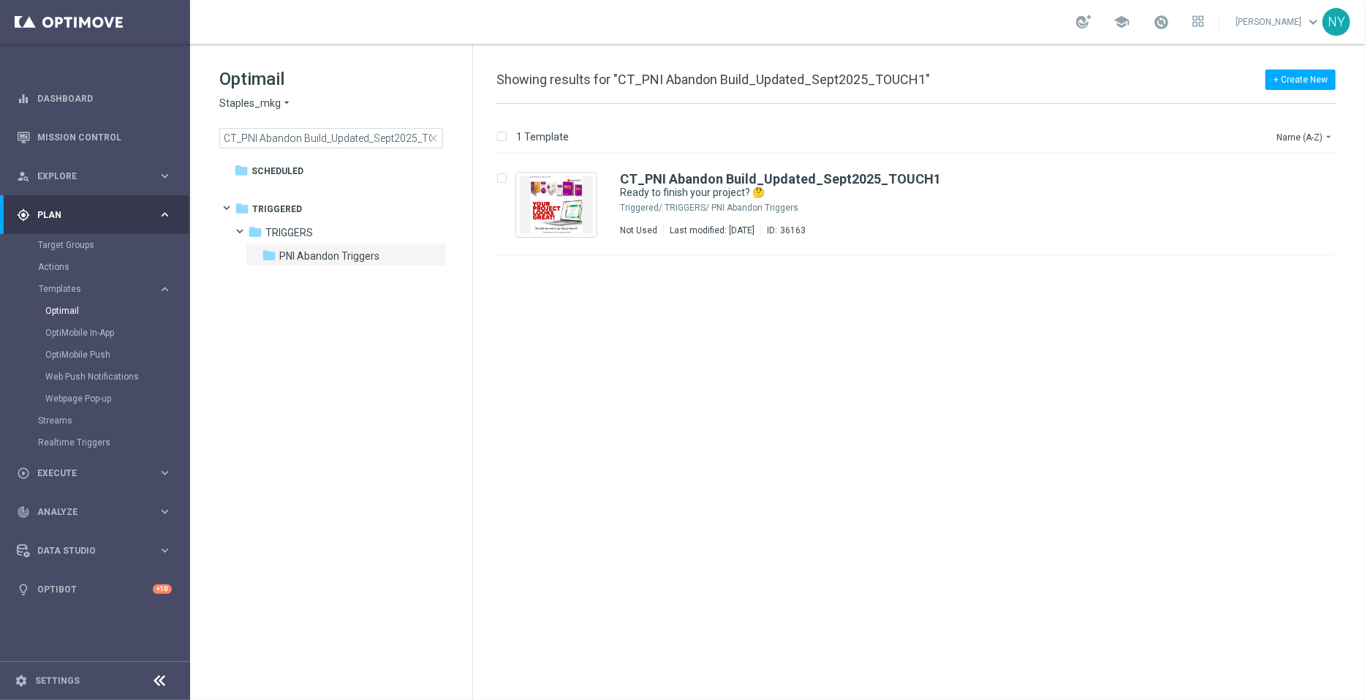
click at [432, 134] on span "close" at bounding box center [434, 138] width 12 height 12
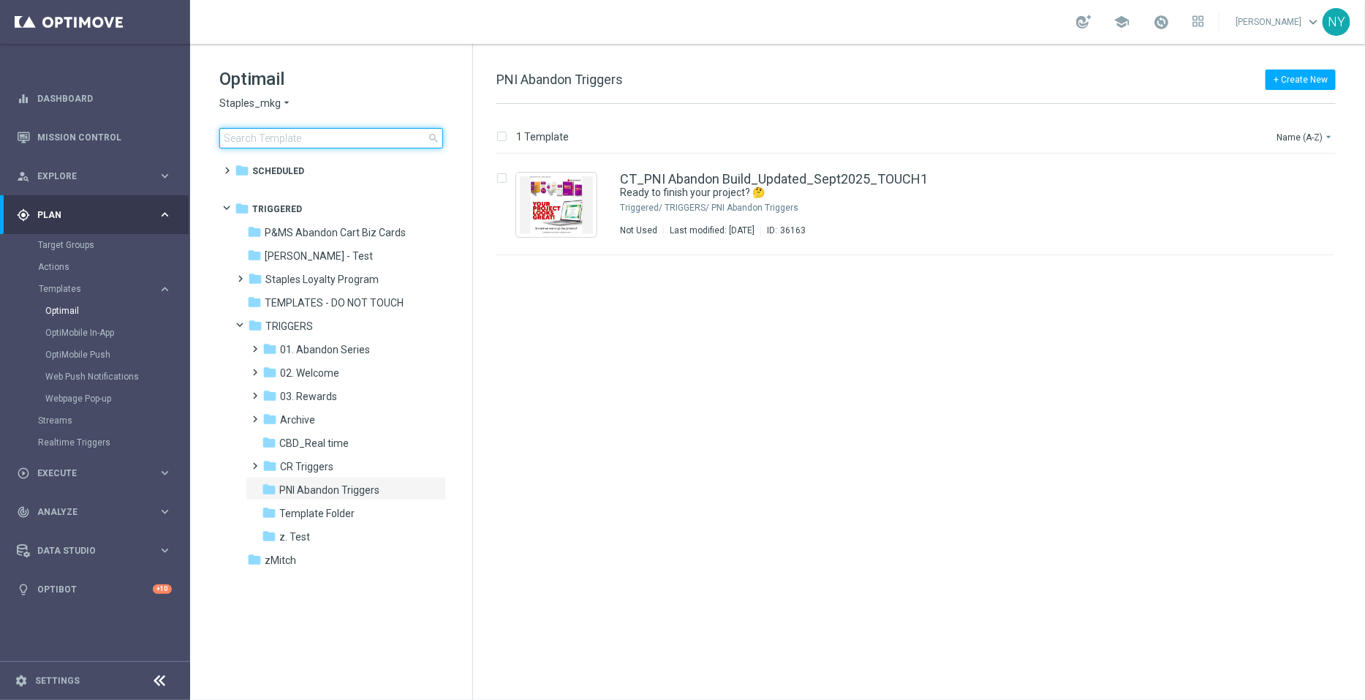
click at [285, 138] on input at bounding box center [331, 138] width 224 height 20
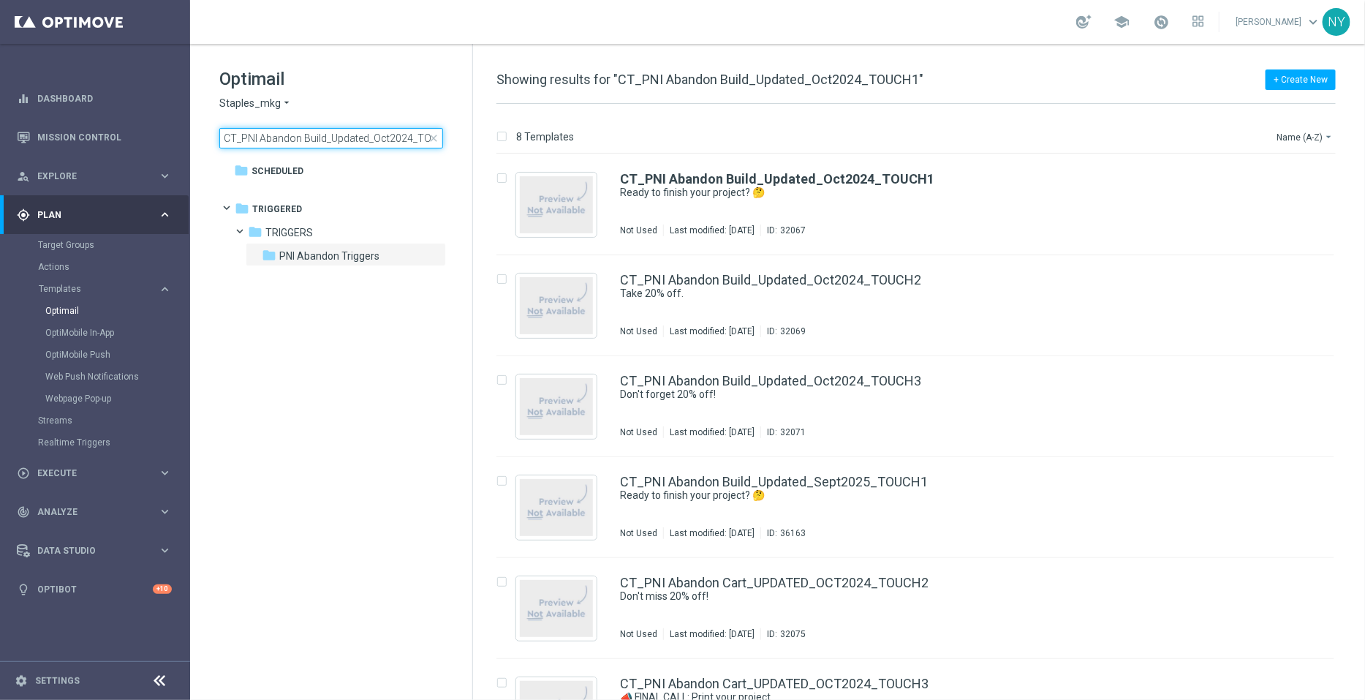
scroll to position [0, 21]
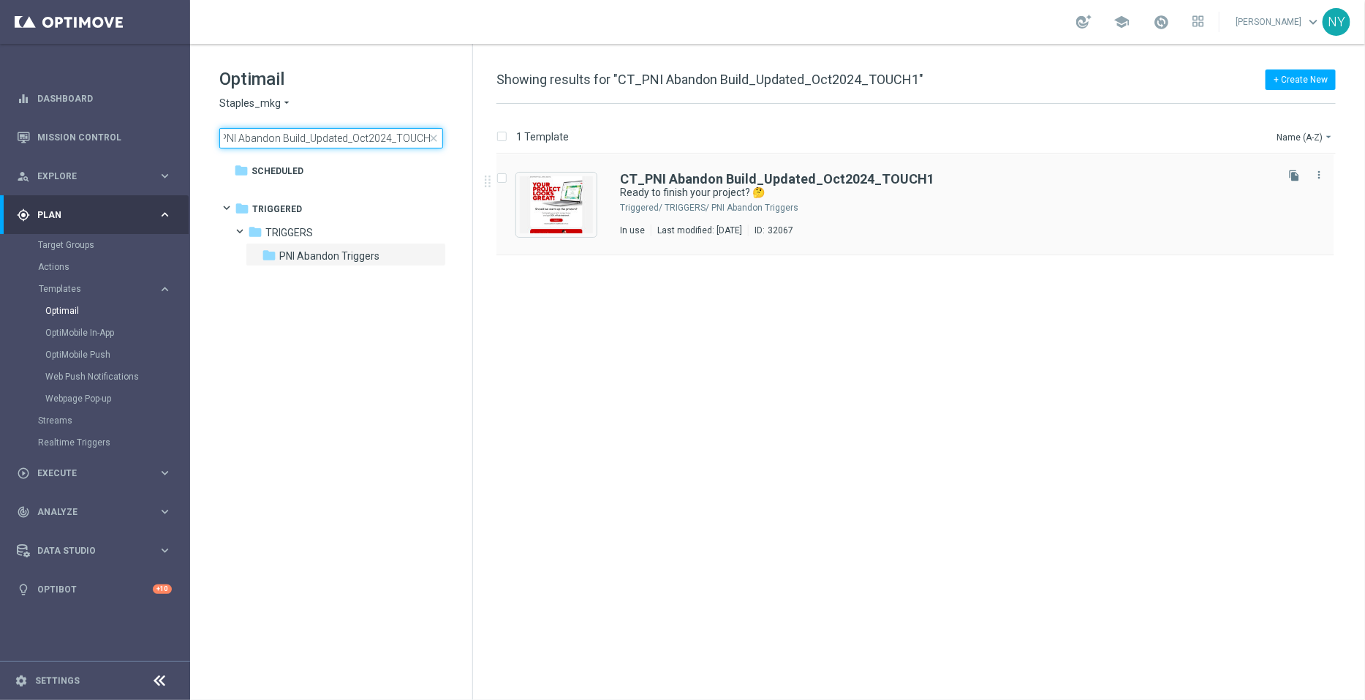
type input "CT_PNI Abandon Build_Updated_Oct2024_TOUCH1"
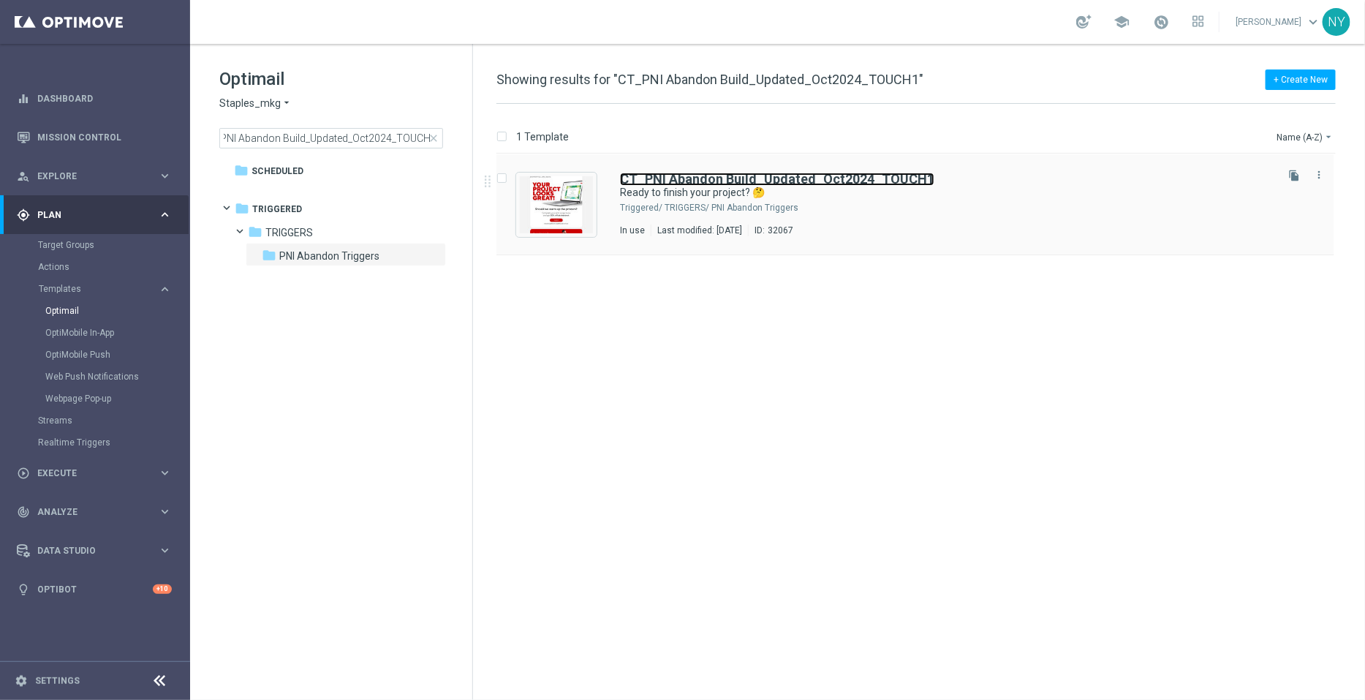
click at [723, 181] on b "CT_PNI Abandon Build_Updated_Oct2024_TOUCH1" at bounding box center [777, 178] width 314 height 15
